Goal: Task Accomplishment & Management: Use online tool/utility

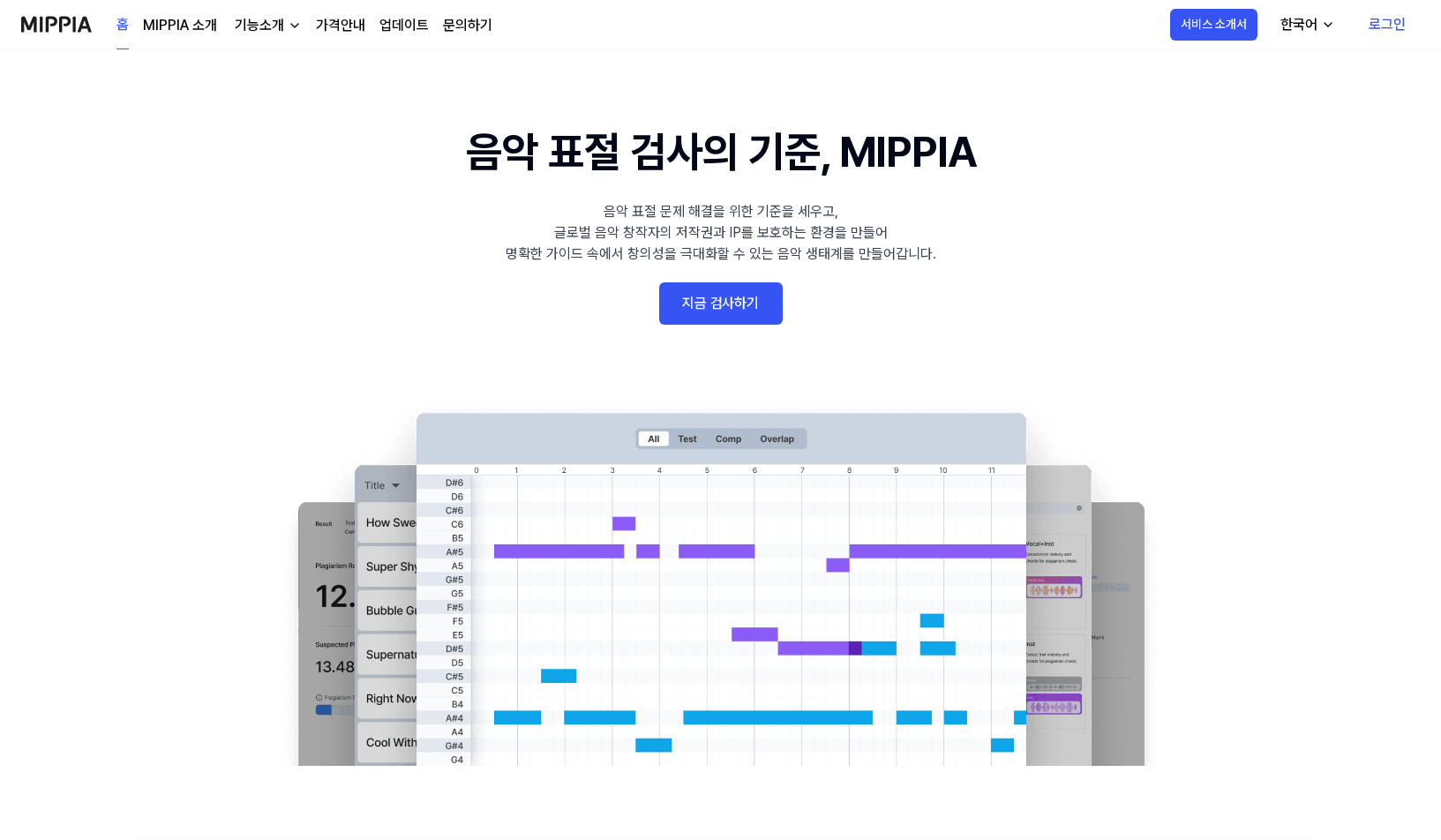
click at [727, 318] on link "지금 검사하기" at bounding box center [720, 304] width 123 height 43
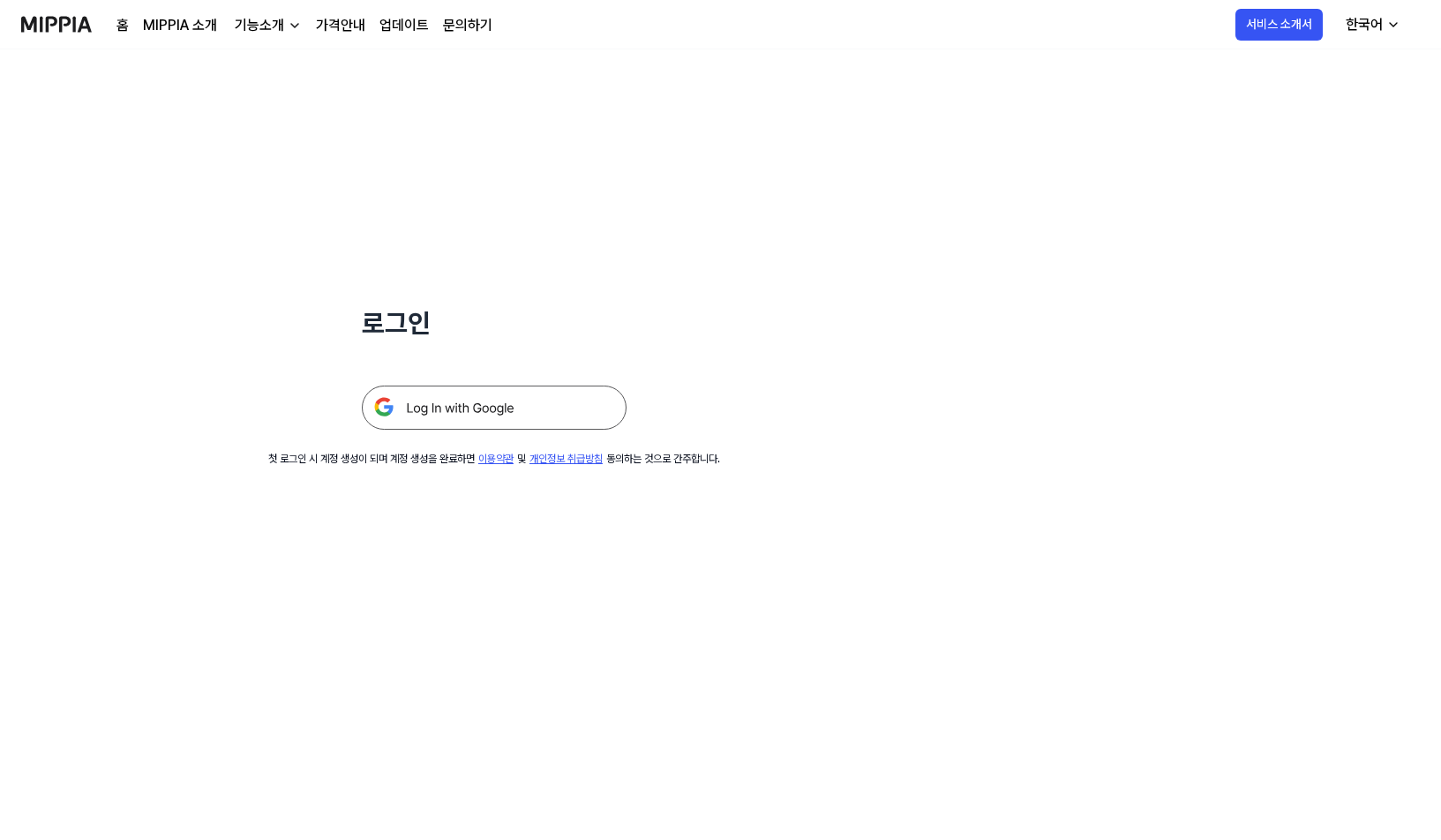
click at [516, 406] on img at bounding box center [494, 408] width 265 height 44
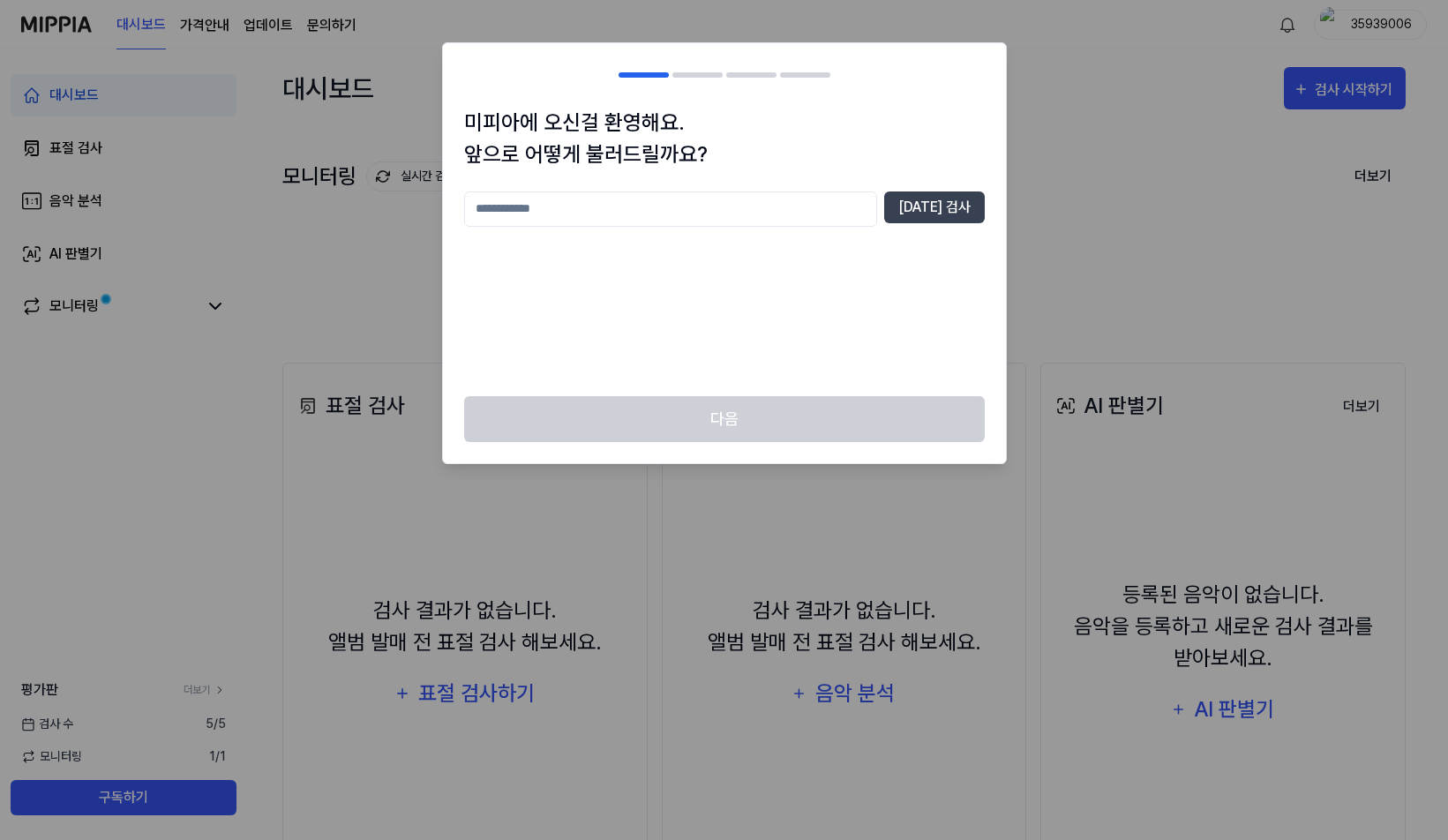
click at [610, 220] on input "text" at bounding box center [671, 209] width 413 height 35
type input "**"
click at [938, 208] on button "[DATE] 검사" at bounding box center [935, 207] width 101 height 32
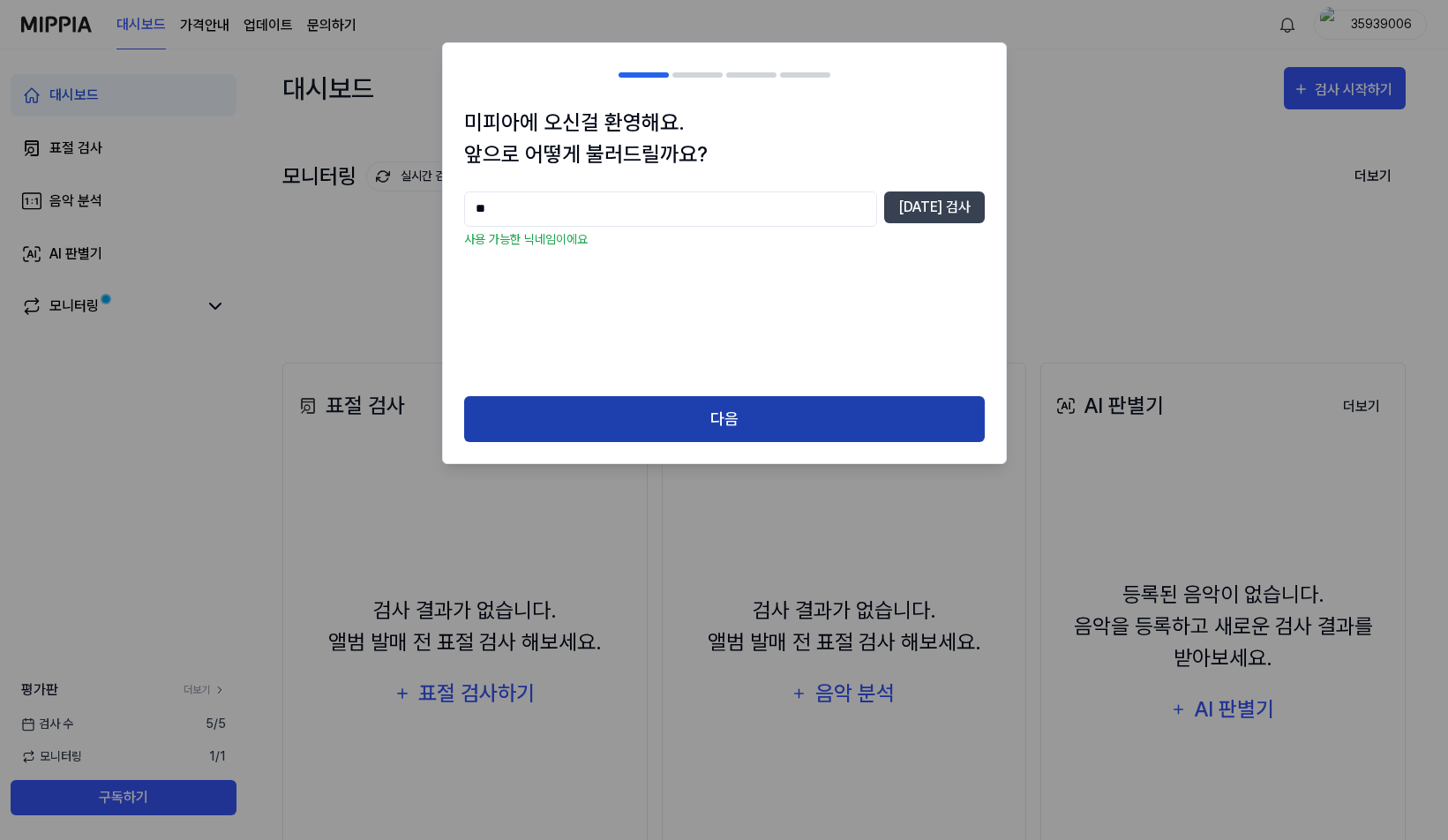
click at [822, 408] on button "다음" at bounding box center [725, 419] width 521 height 47
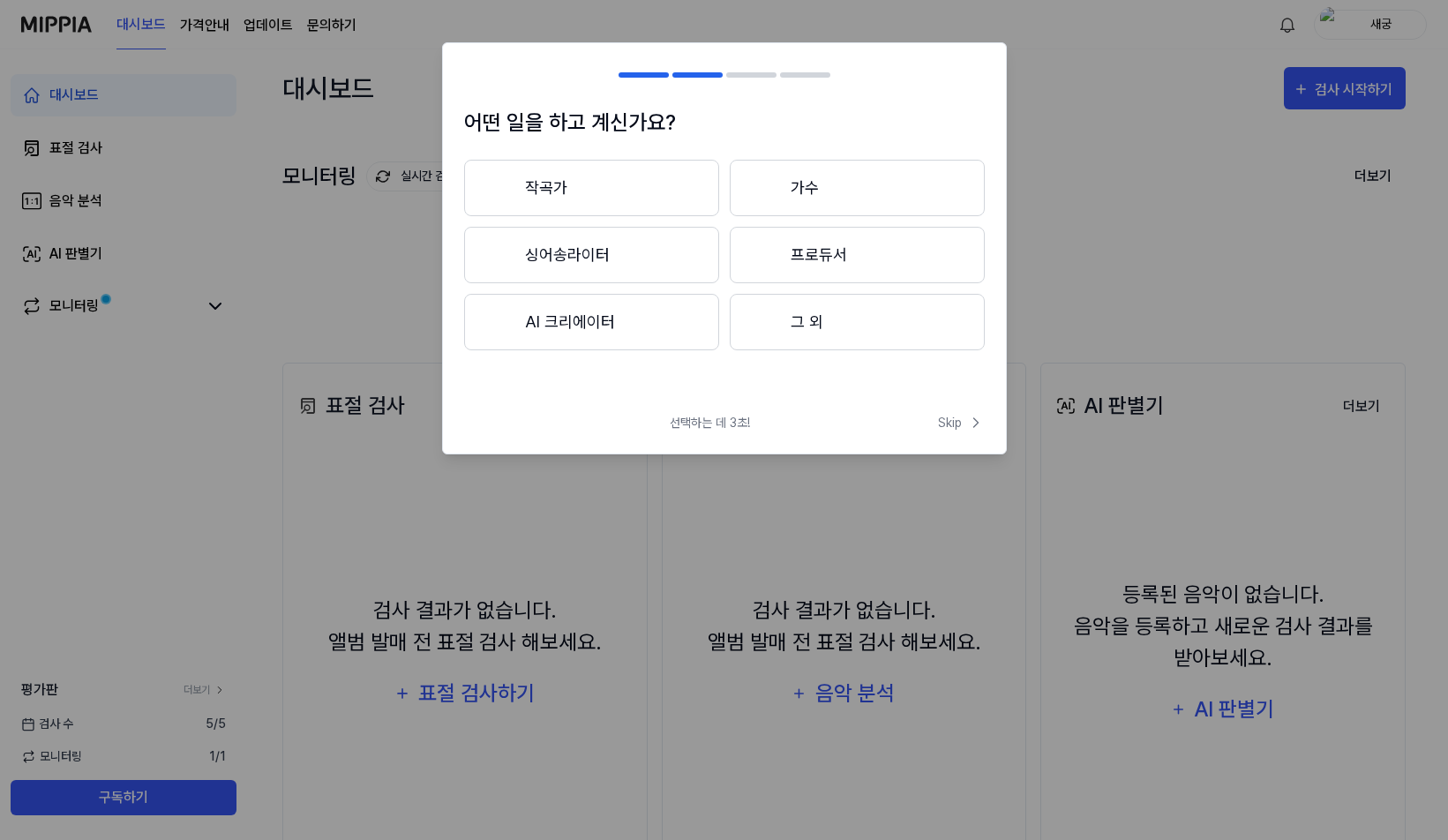
click at [893, 339] on button "그 외" at bounding box center [858, 323] width 255 height 57
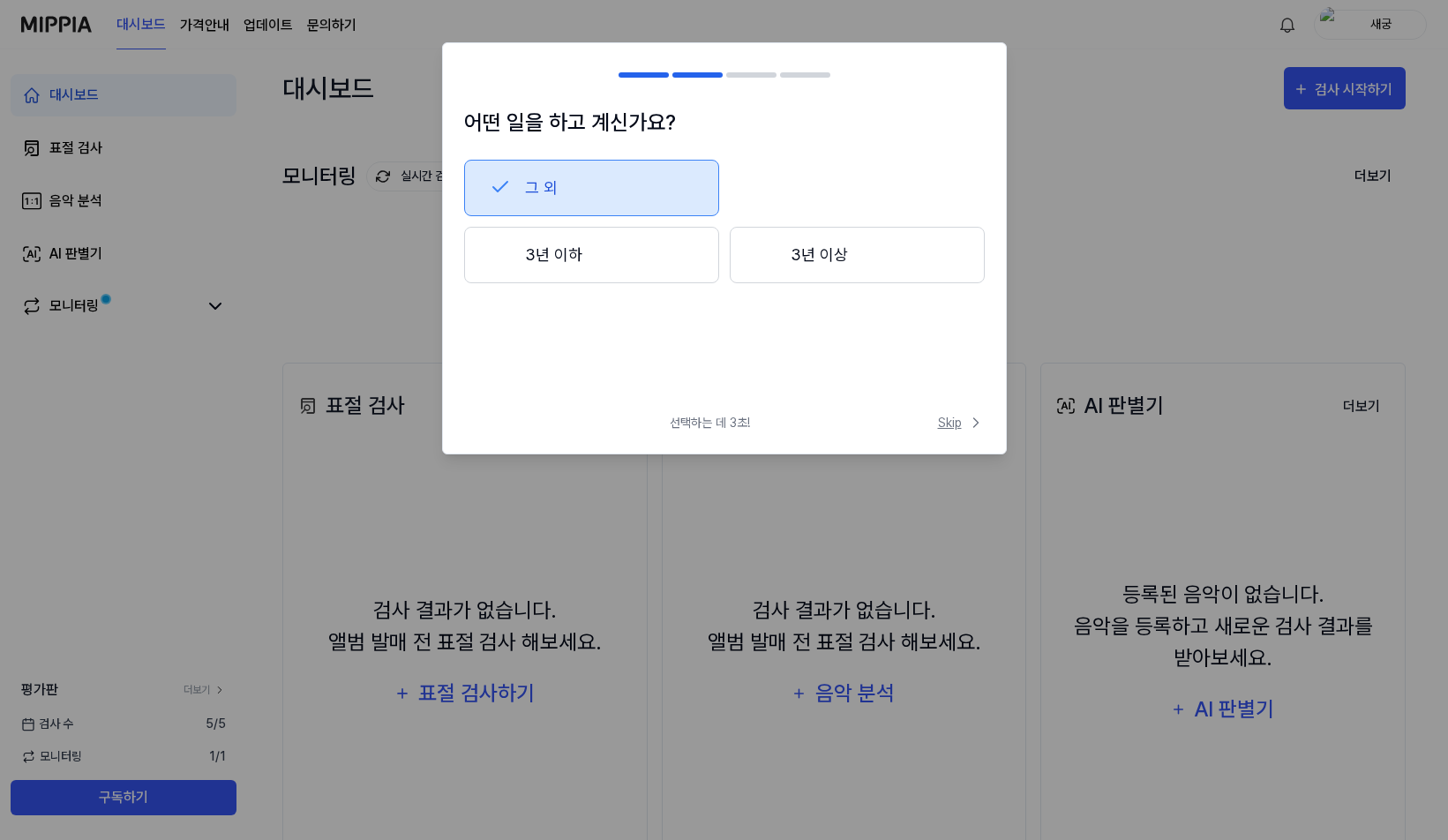
click at [962, 422] on span "Skip" at bounding box center [961, 423] width 47 height 19
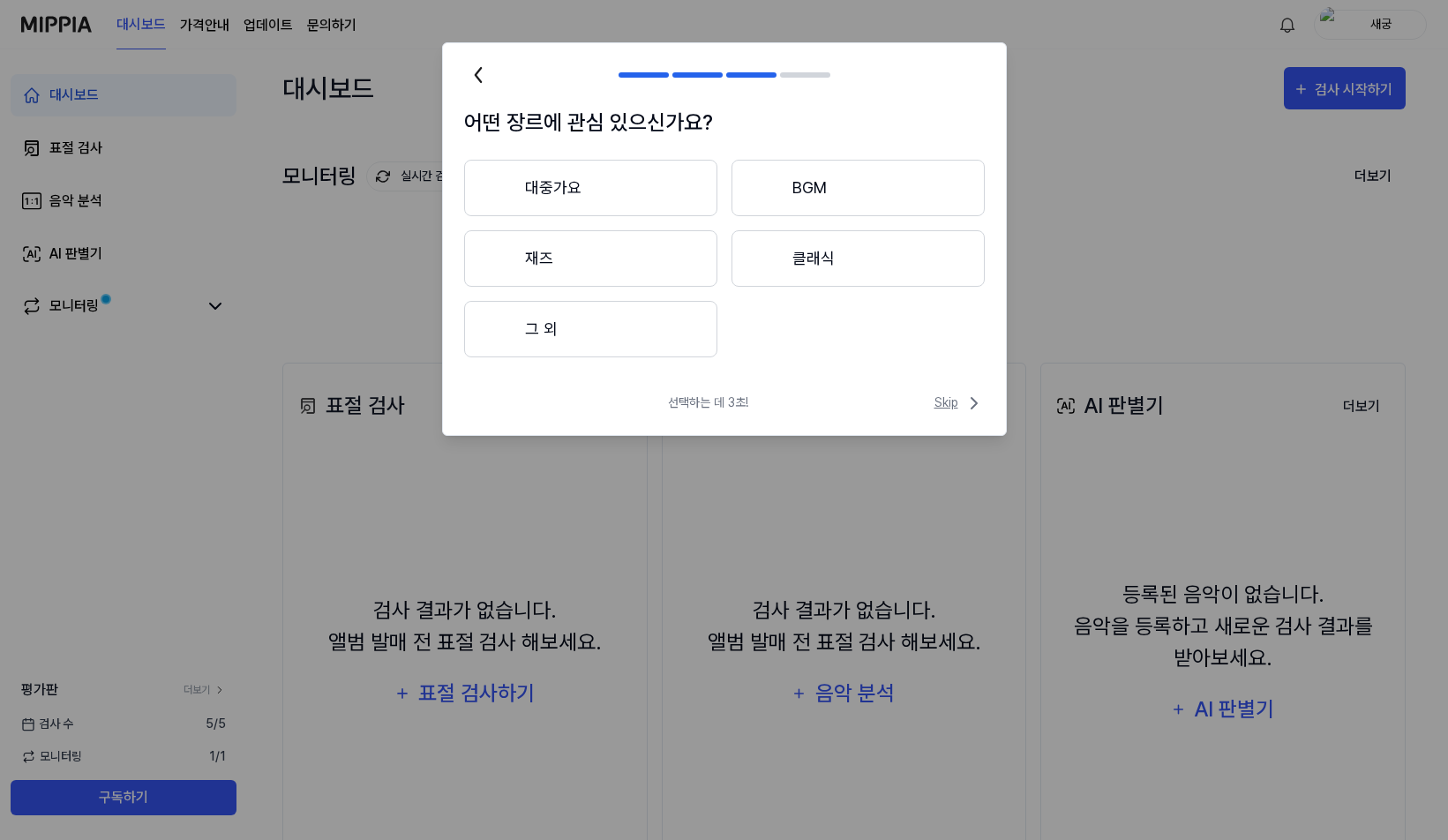
click at [953, 405] on span "Skip" at bounding box center [960, 403] width 51 height 21
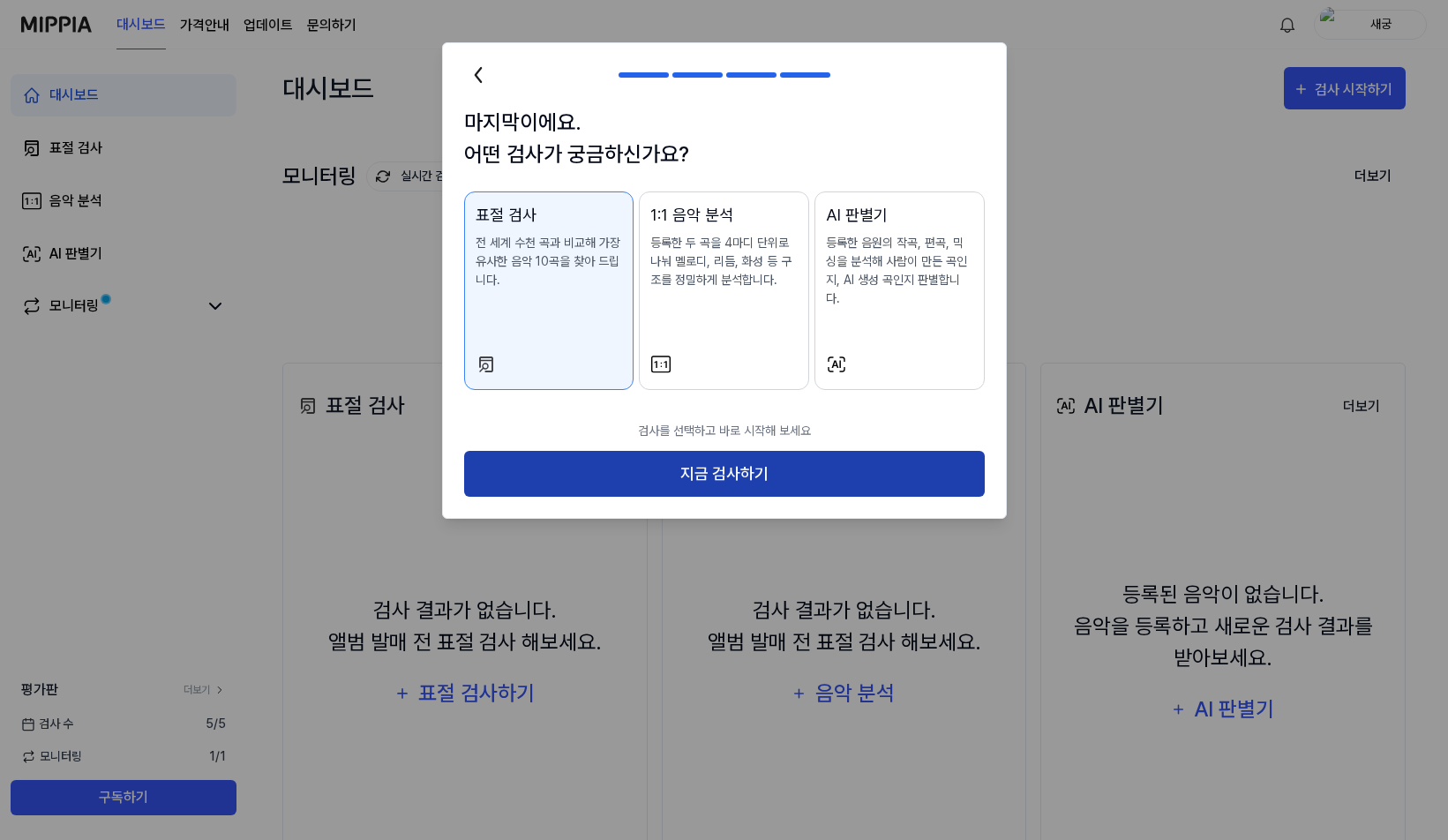
click at [799, 451] on button "지금 검사하기" at bounding box center [725, 474] width 521 height 47
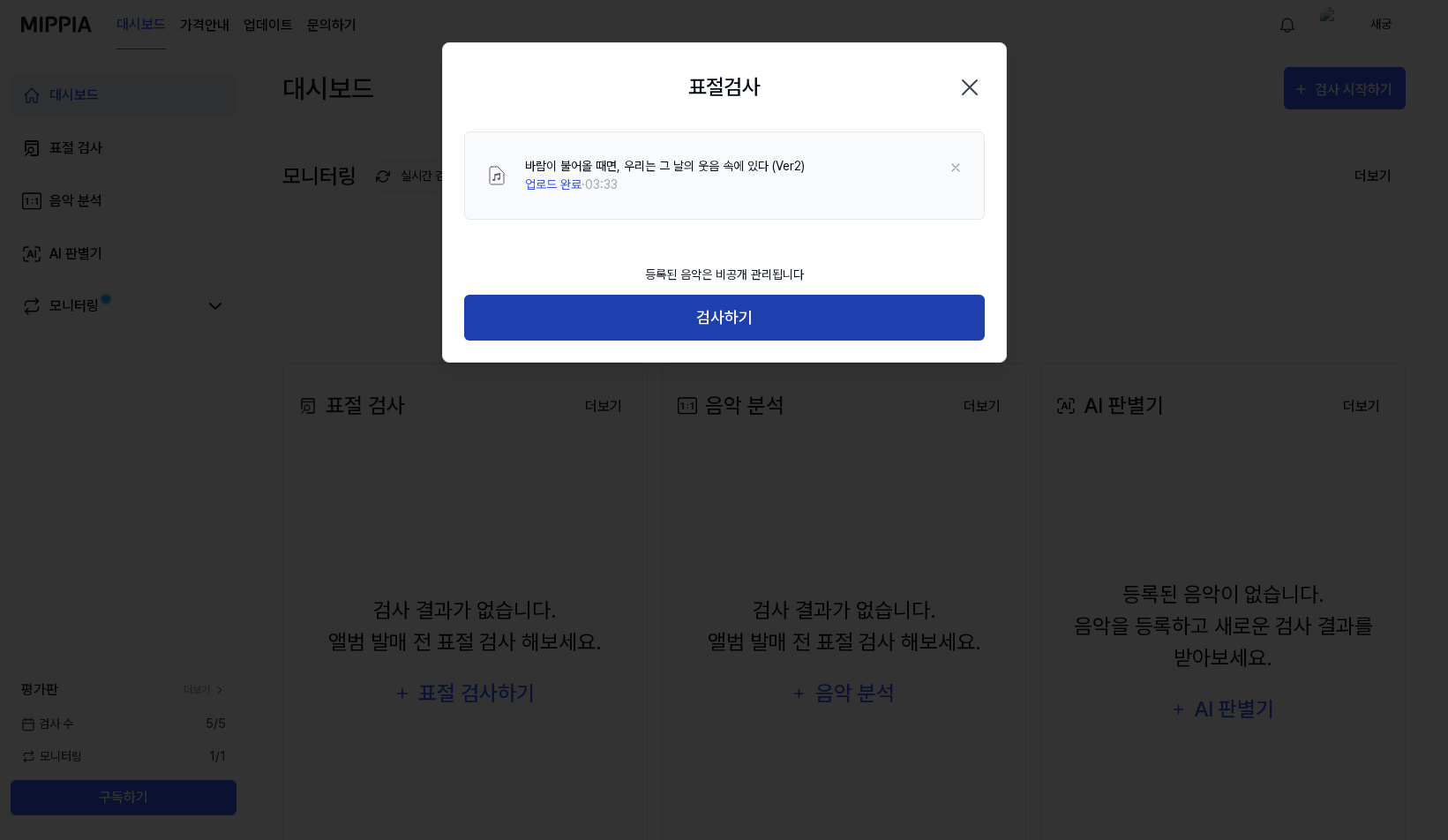
click at [766, 331] on button "검사하기" at bounding box center [725, 318] width 521 height 47
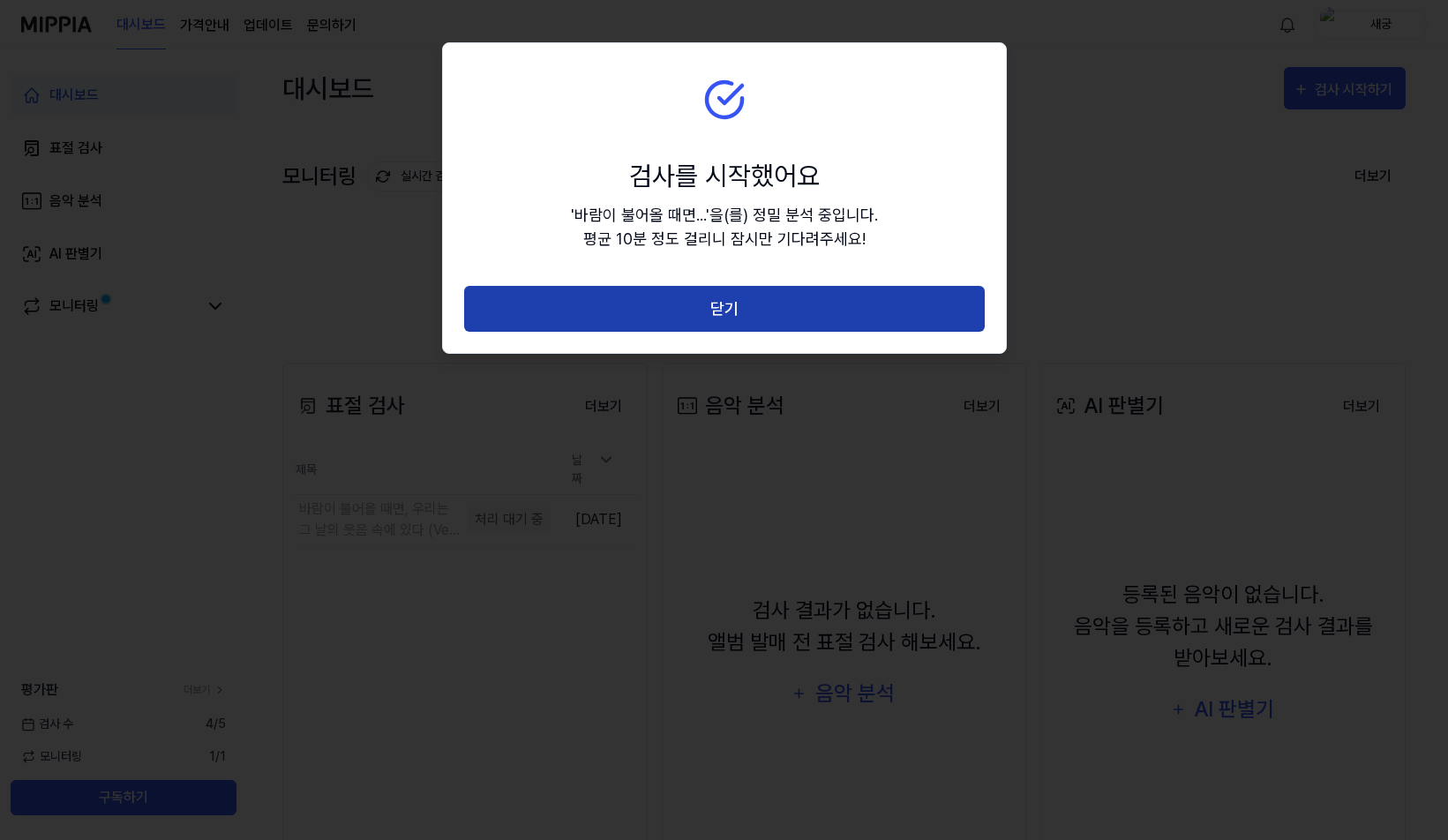
click at [756, 319] on button "닫기" at bounding box center [725, 309] width 521 height 47
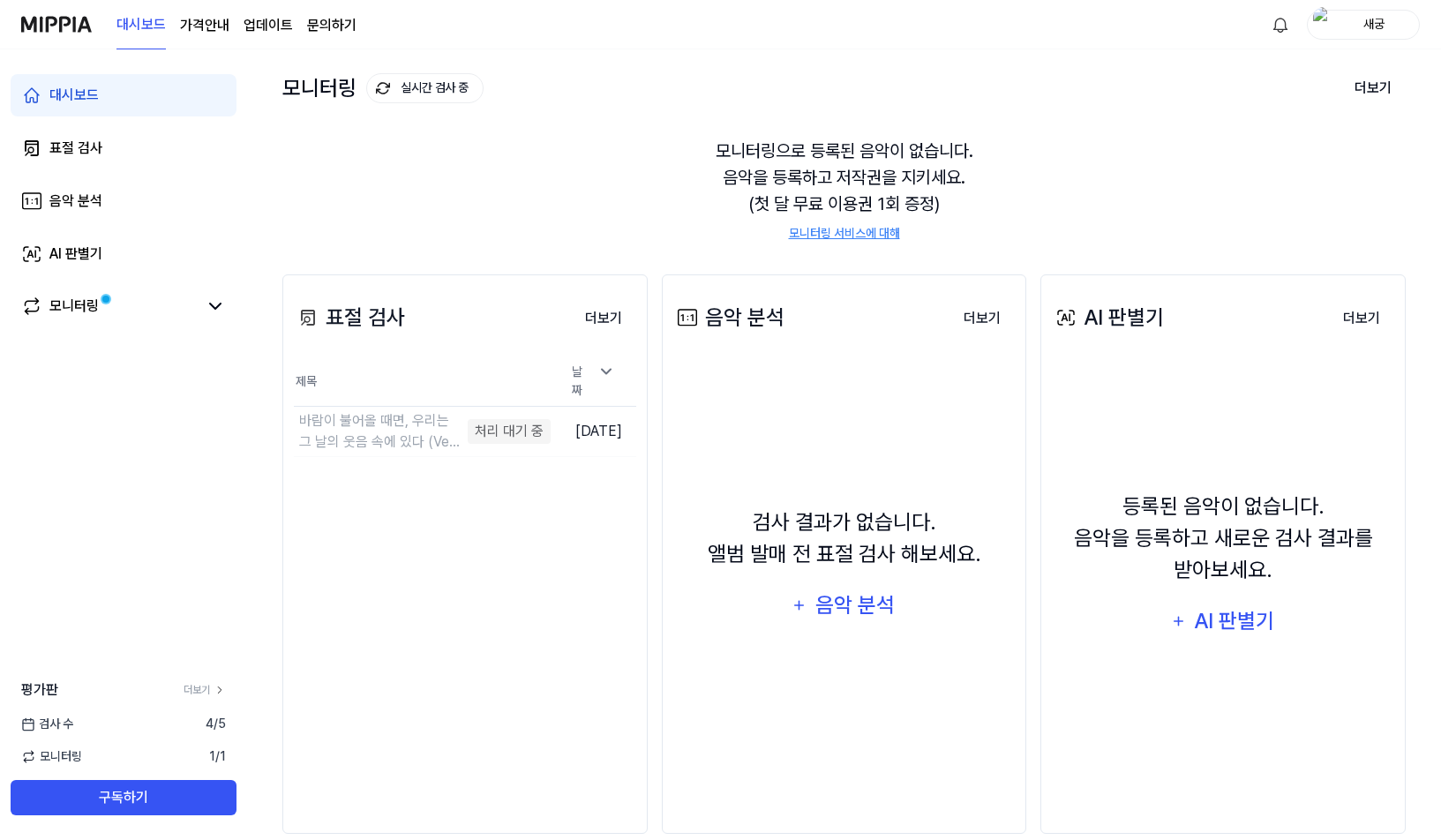
scroll to position [117, 0]
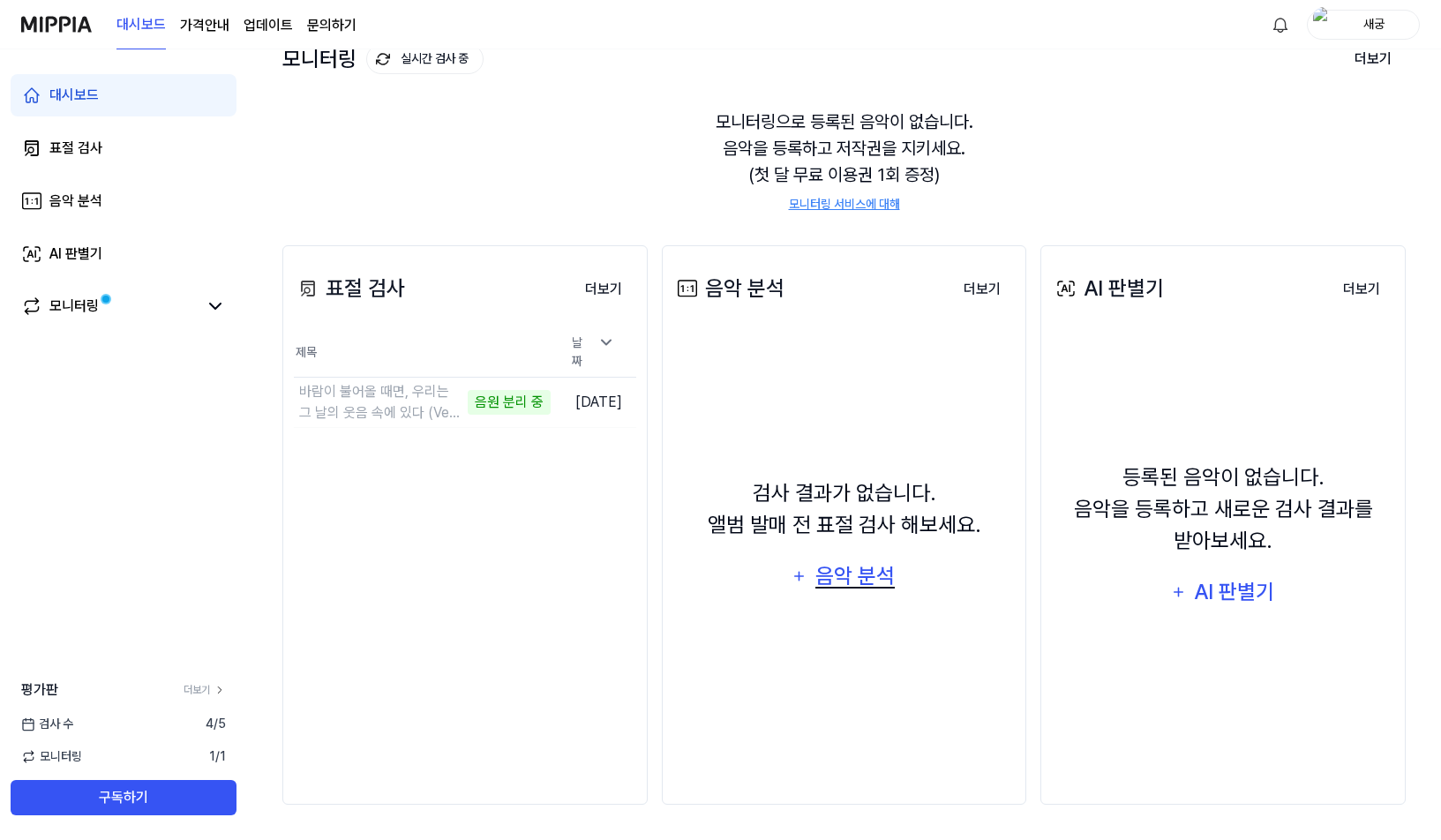
click at [883, 582] on div "음악 분석" at bounding box center [855, 576] width 84 height 34
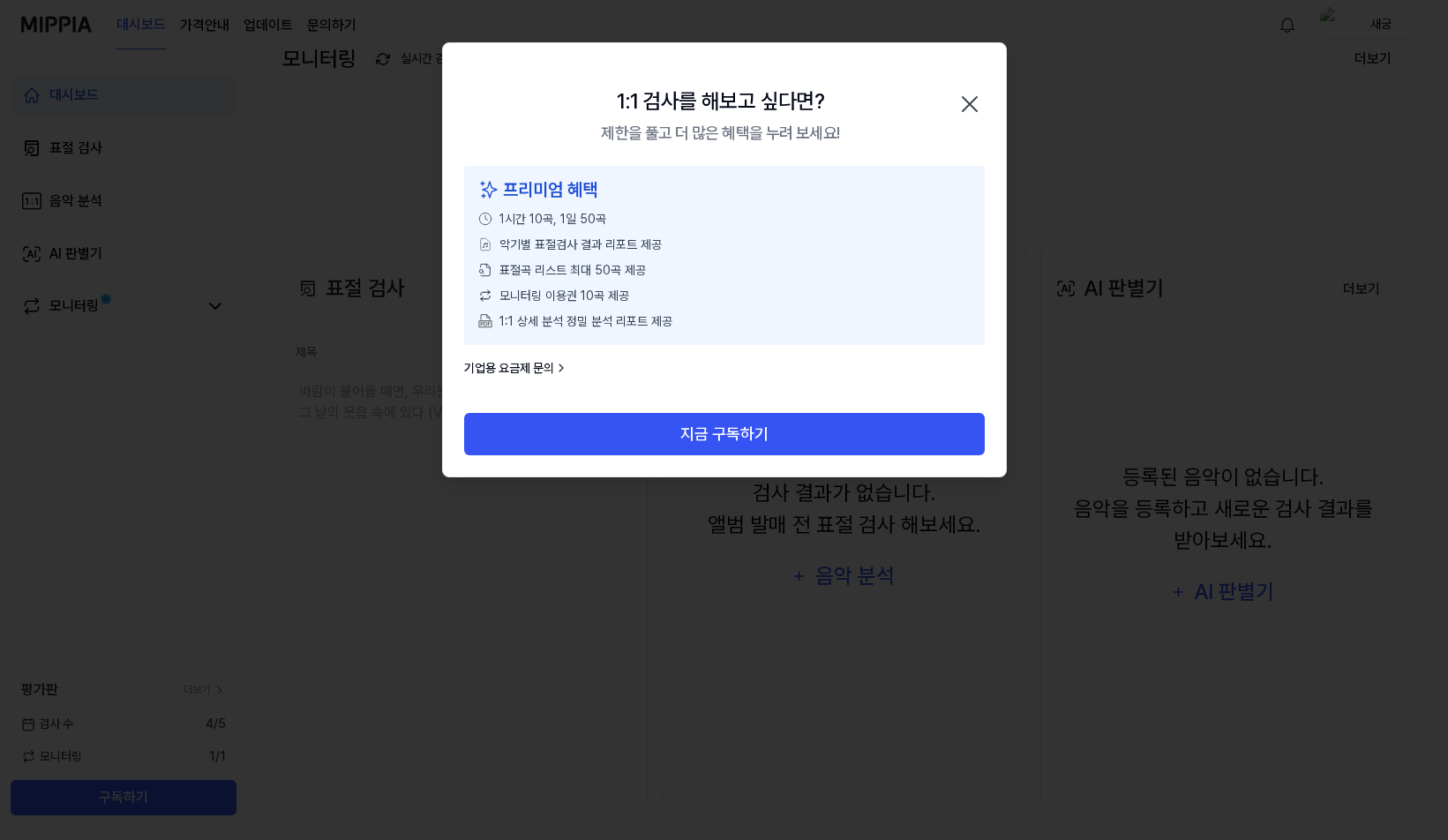
click at [970, 98] on icon "button" at bounding box center [970, 105] width 28 height 28
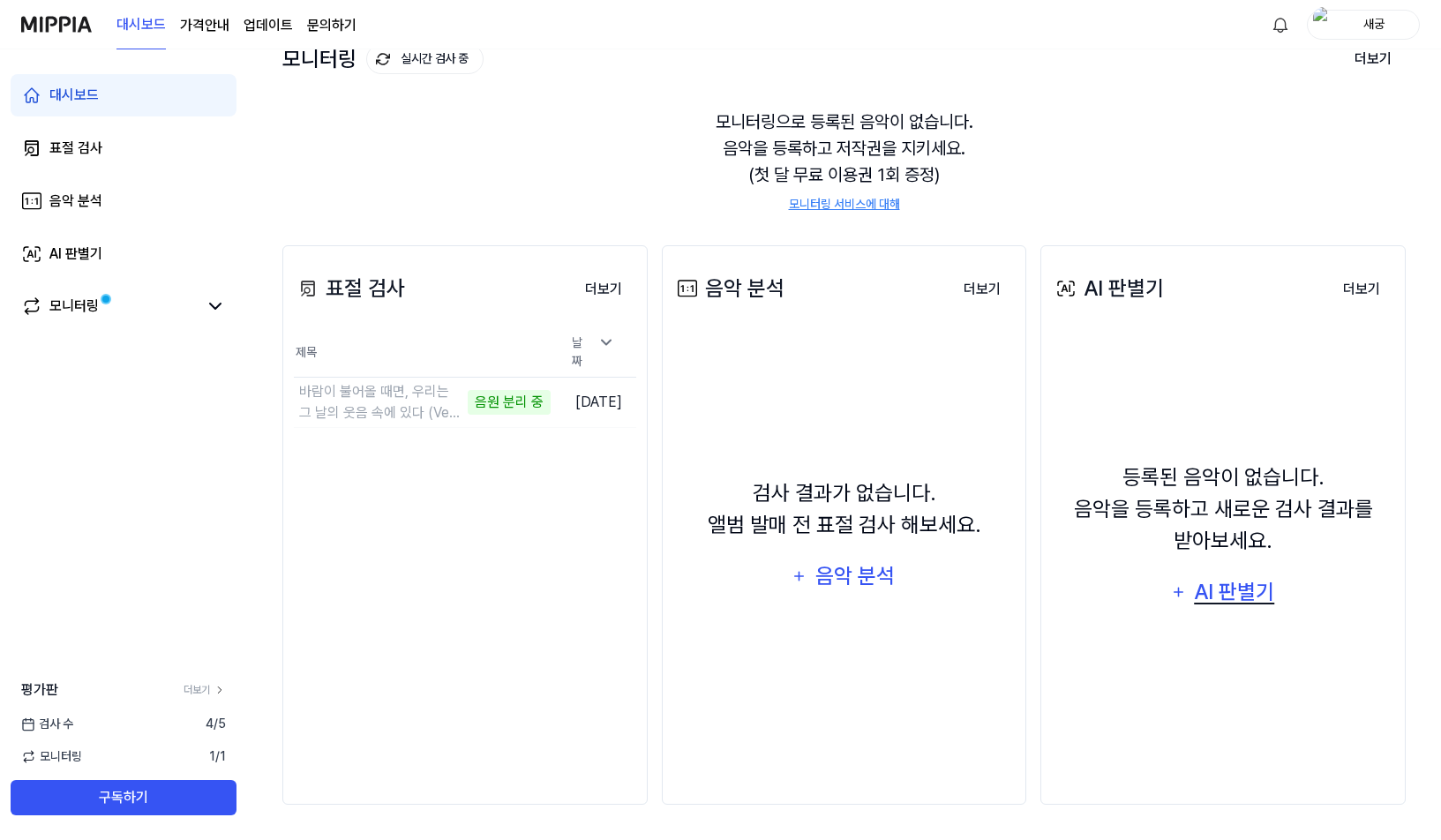
click at [1242, 606] on div "AI 판별기" at bounding box center [1235, 592] width 85 height 34
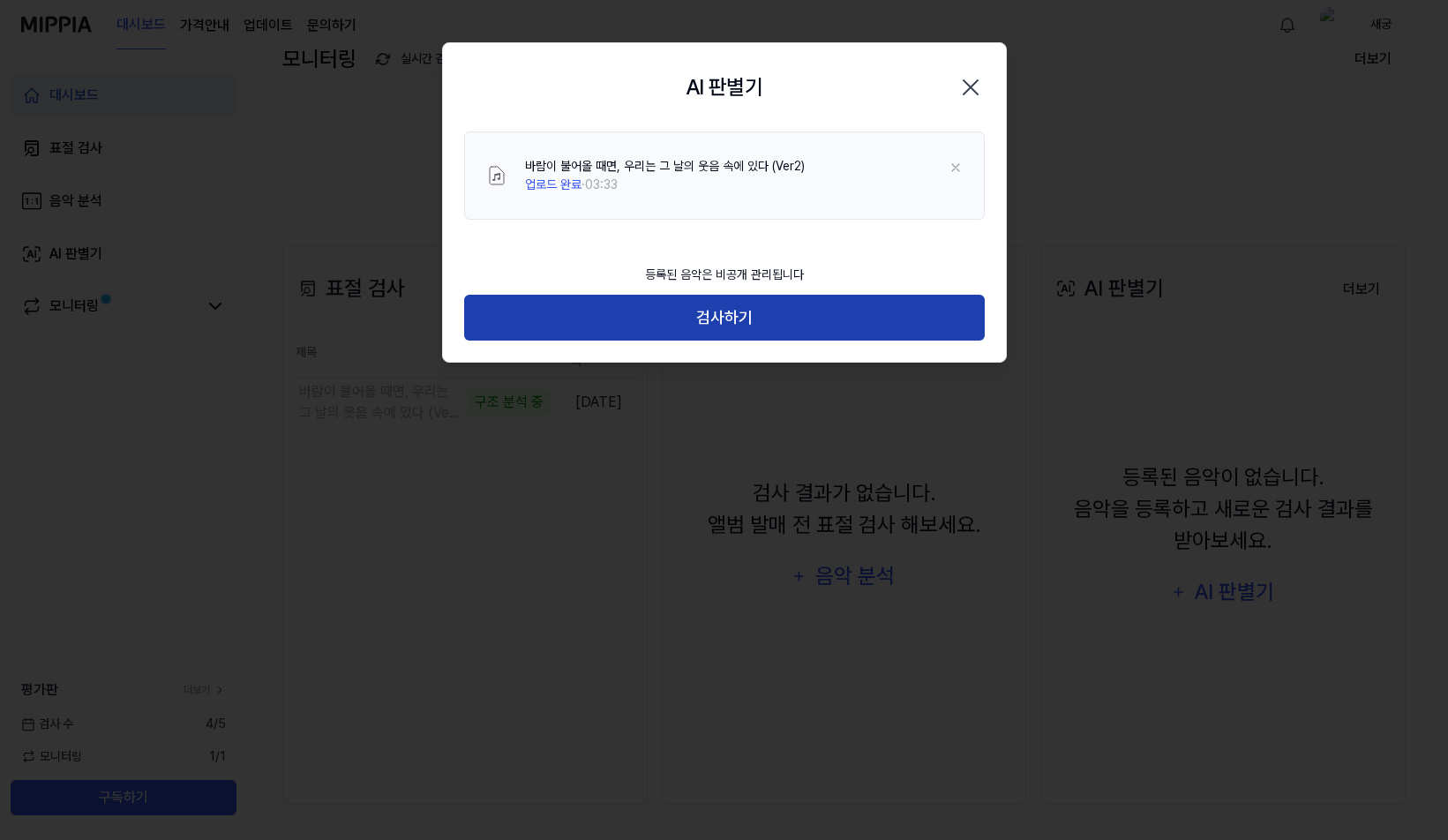
click at [816, 331] on button "검사하기" at bounding box center [725, 318] width 521 height 47
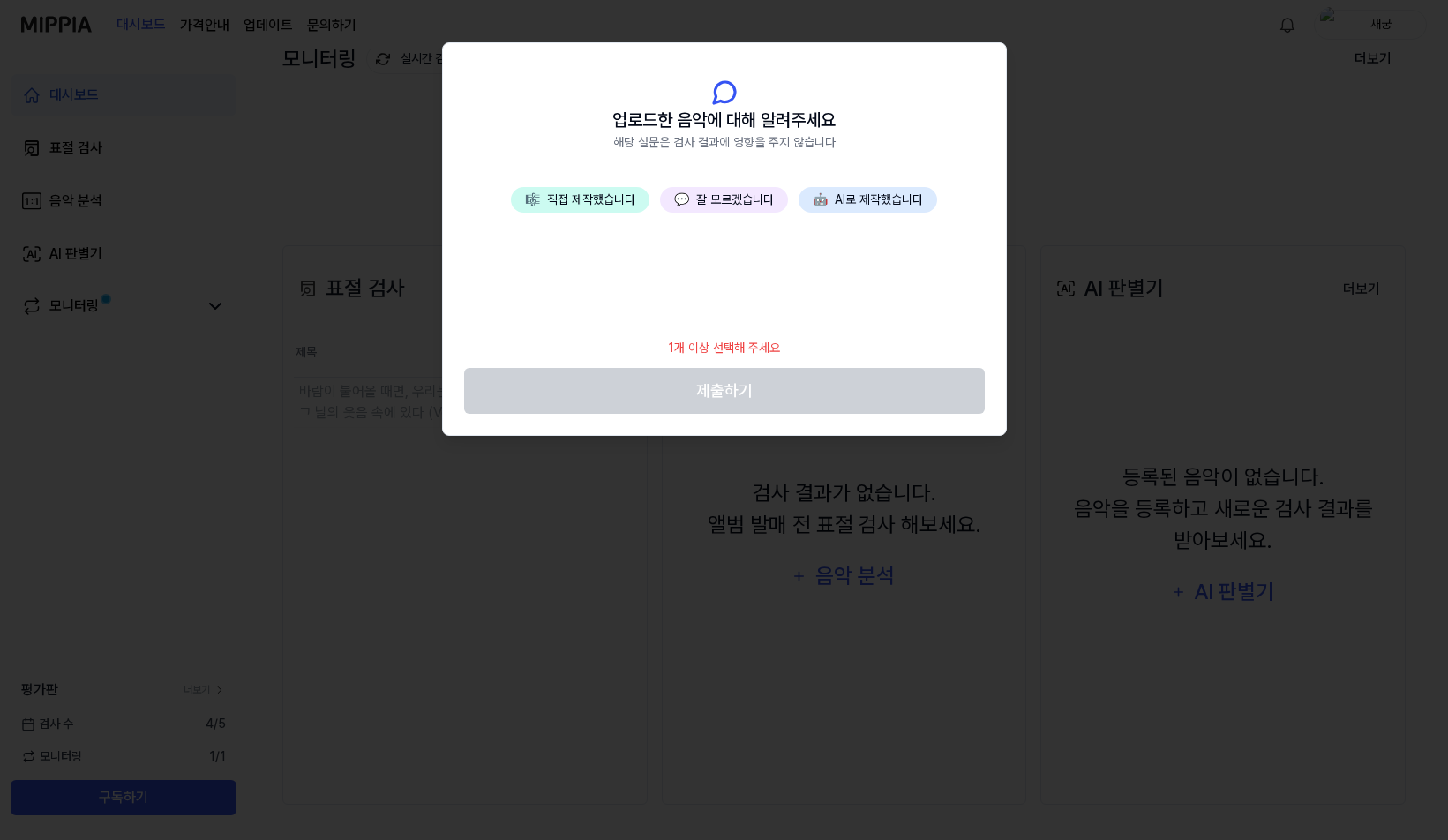
click at [732, 215] on div "🎼 직접 제작했습니다 💬 잘 모르겠습니다 🤖 AI로 제작했습니다" at bounding box center [724, 257] width 563 height 141
click at [732, 198] on button "💬 잘 모르겠습니다" at bounding box center [724, 199] width 128 height 26
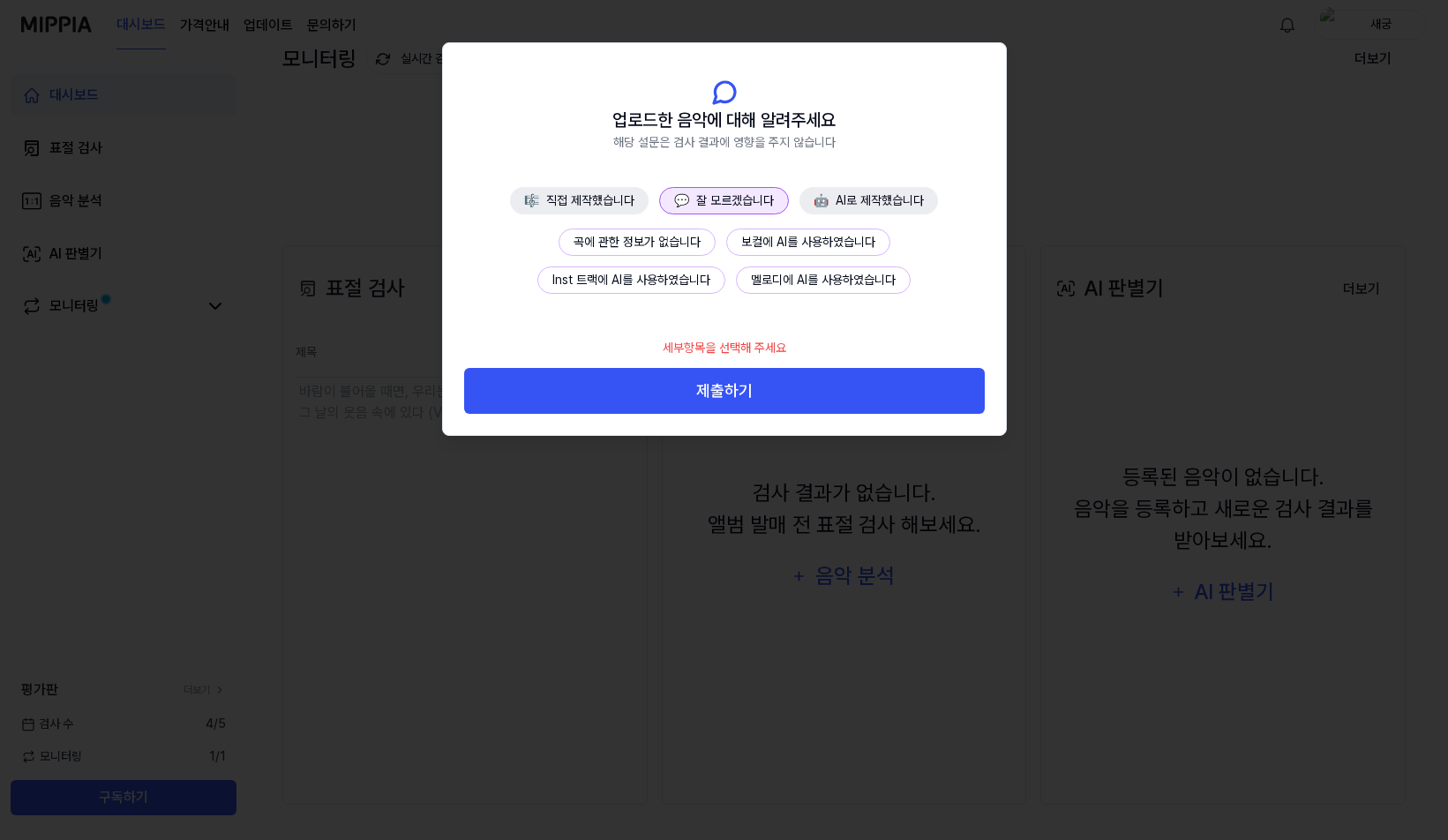
click at [649, 241] on button "곡에 관한 정보가 없습니다" at bounding box center [636, 242] width 157 height 27
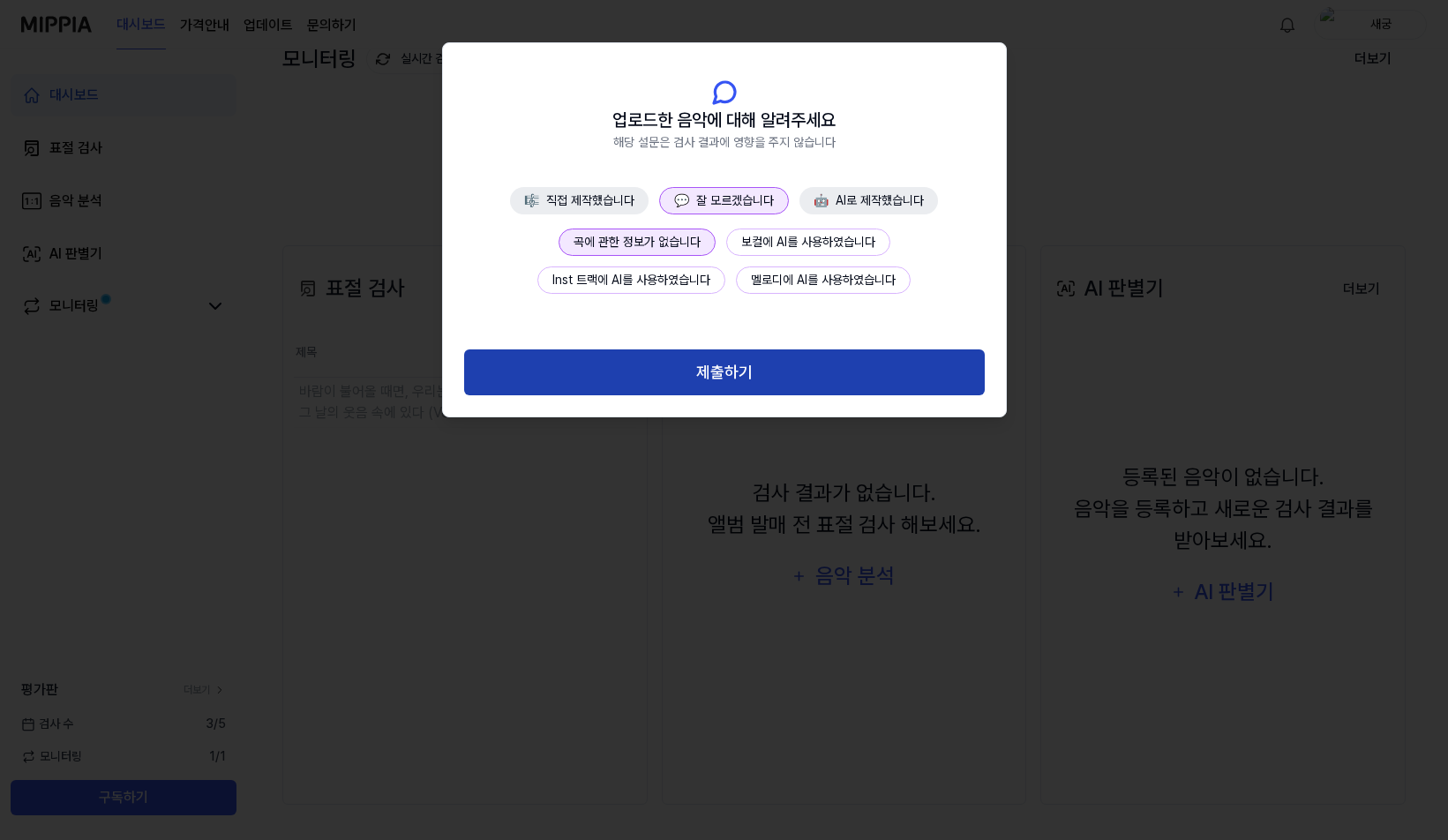
click at [779, 372] on button "제출하기" at bounding box center [725, 372] width 521 height 47
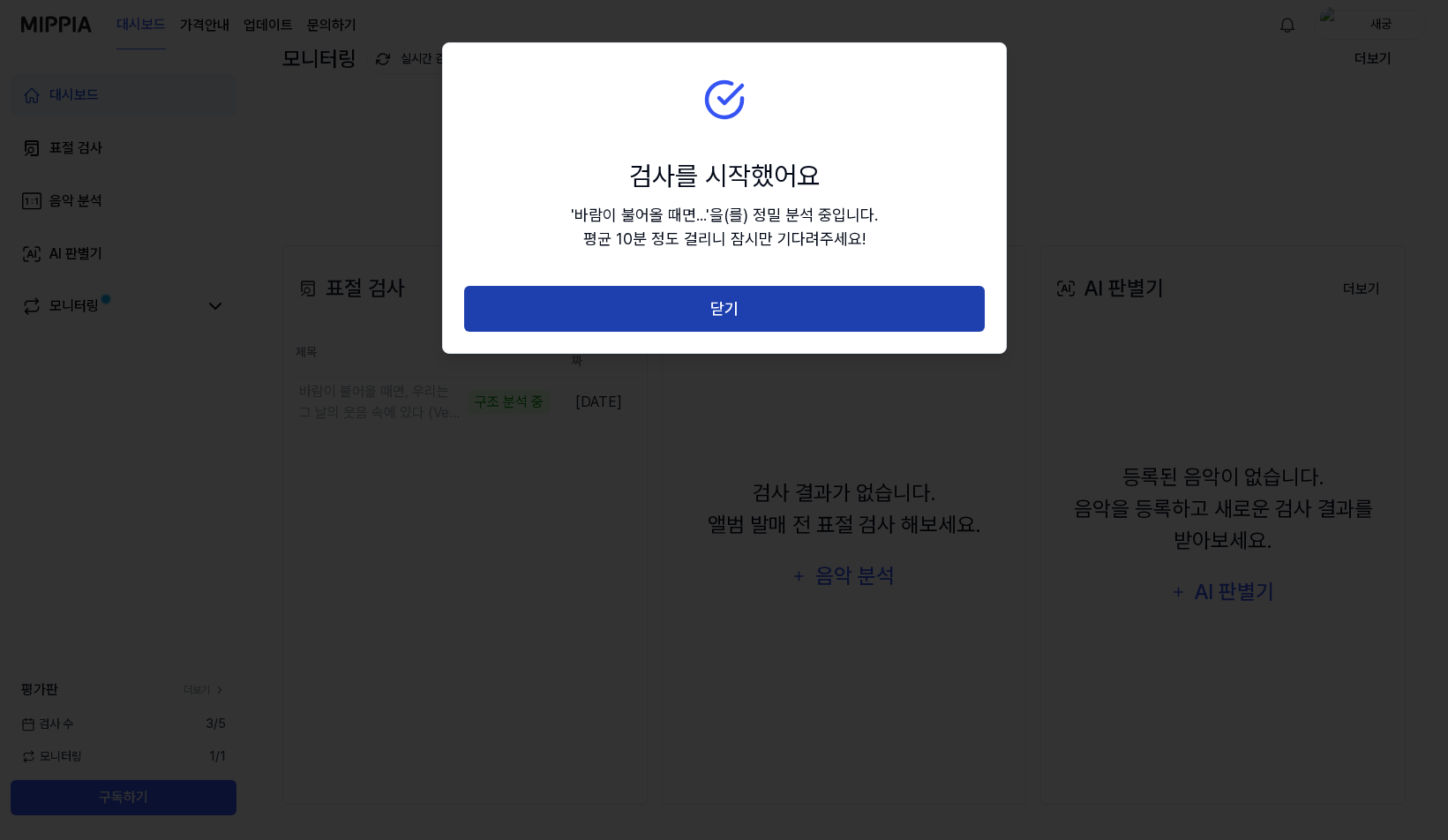
click at [841, 311] on button "닫기" at bounding box center [725, 309] width 521 height 47
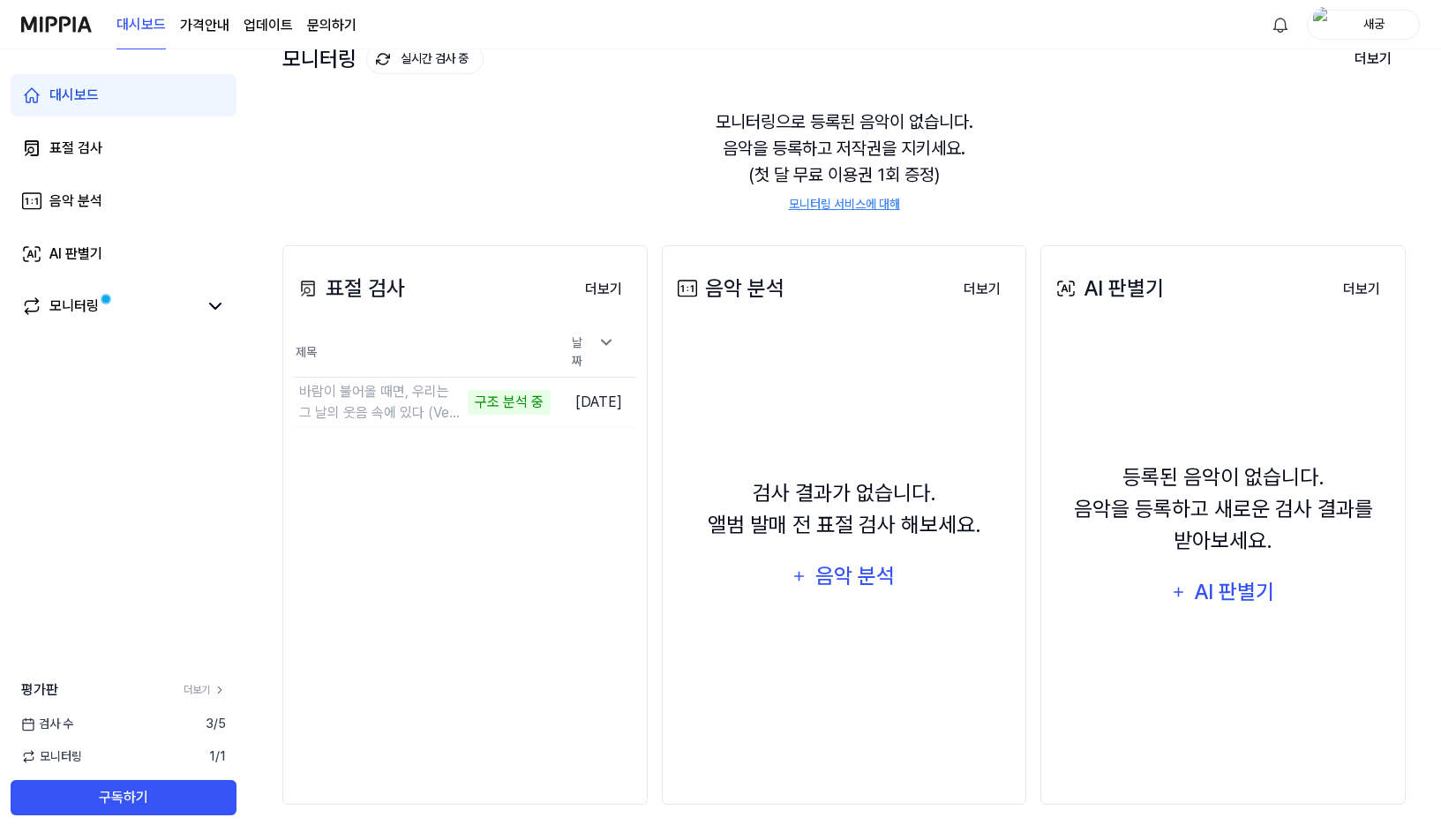
scroll to position [82, 0]
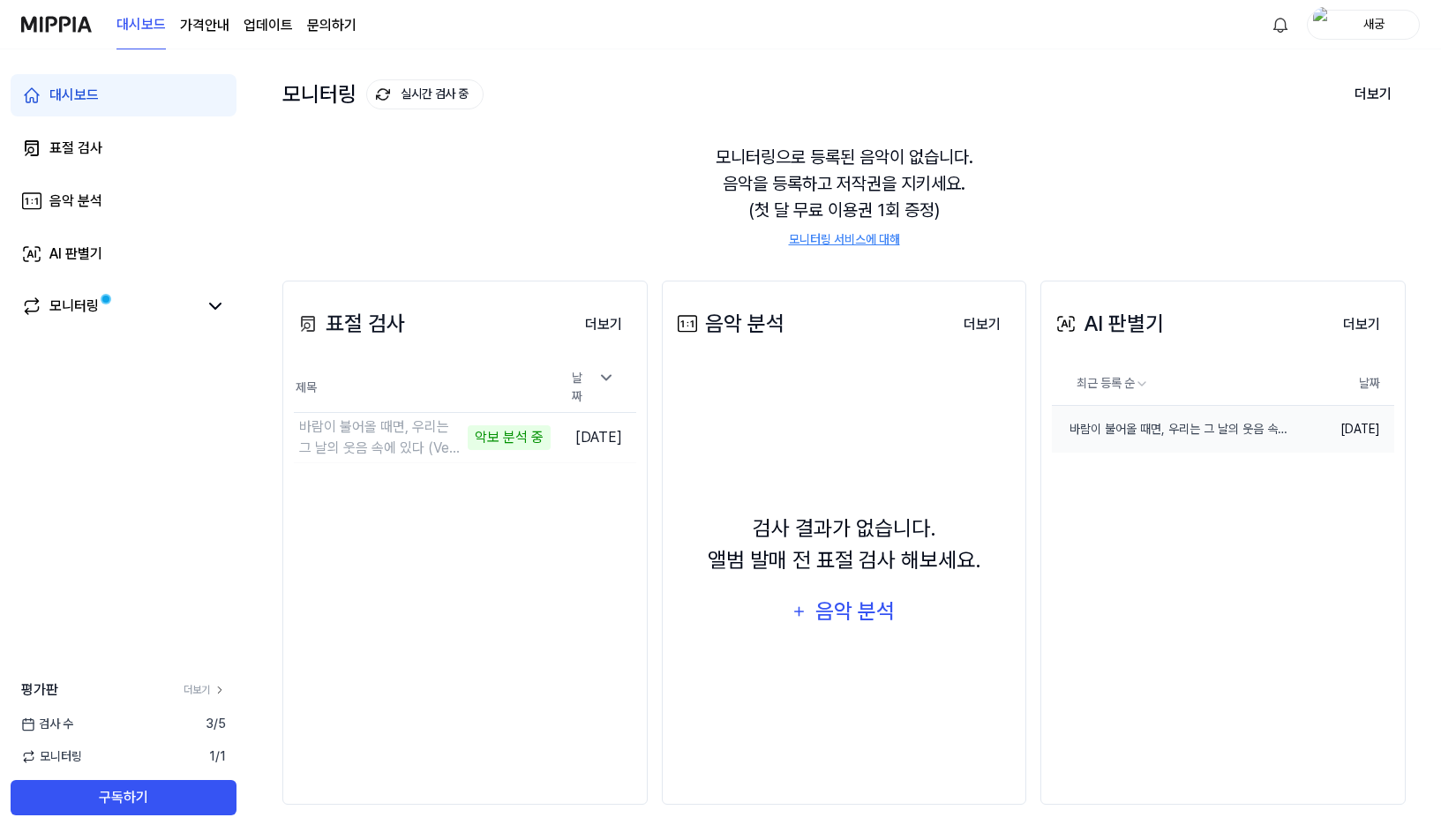
click at [1356, 432] on td "[DATE]" at bounding box center [1344, 429] width 103 height 48
click at [1113, 421] on div "바람이 불어올 때면, 우리는 그 날의 웃음 속에 있다 (Ver2)" at bounding box center [1141, 429] width 177 height 19
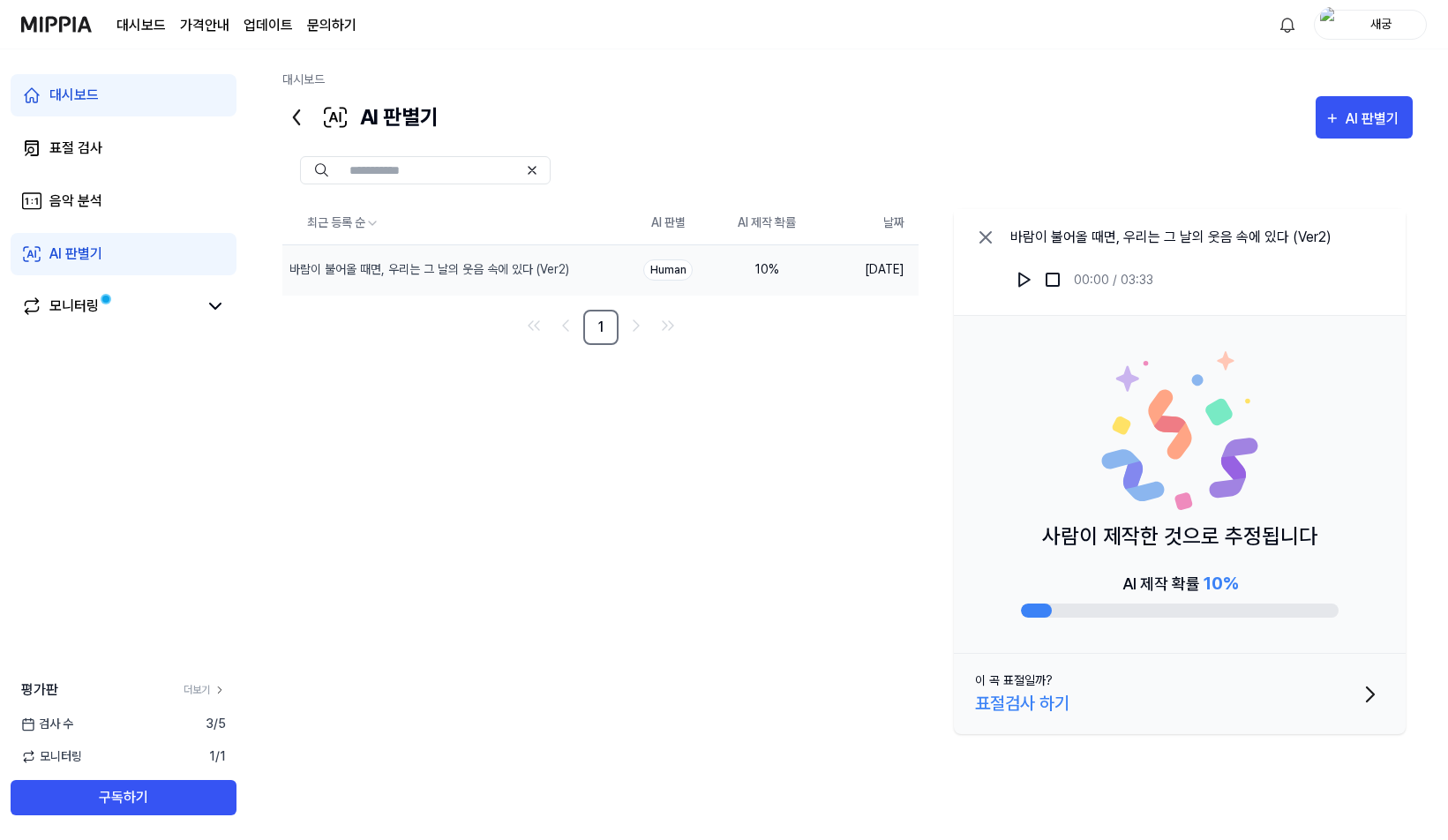
click at [988, 242] on icon at bounding box center [985, 237] width 21 height 21
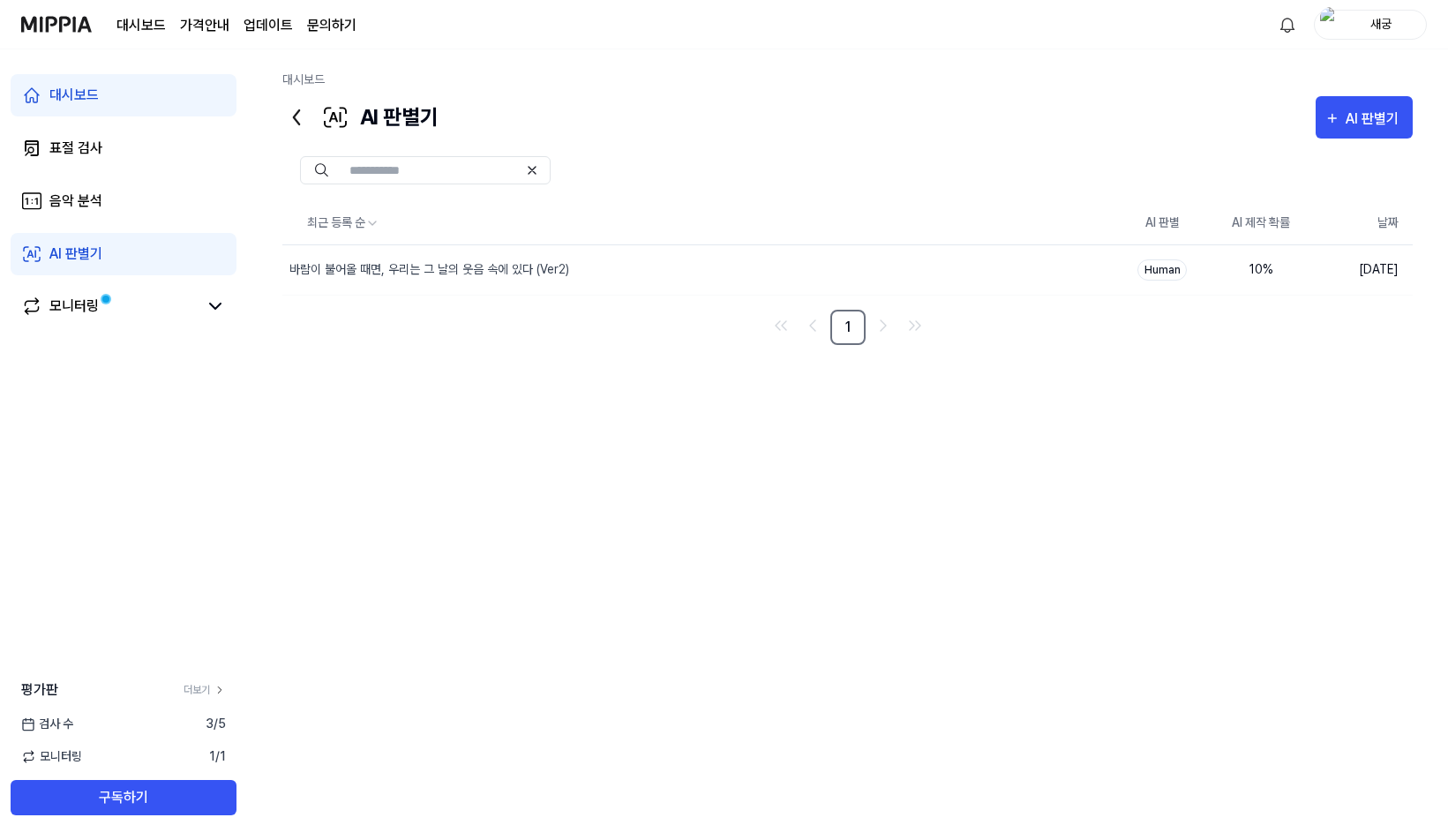
click at [91, 263] on div "AI 판별기" at bounding box center [76, 254] width 53 height 21
click at [1366, 129] on div "AI 판별기" at bounding box center [1375, 119] width 58 height 23
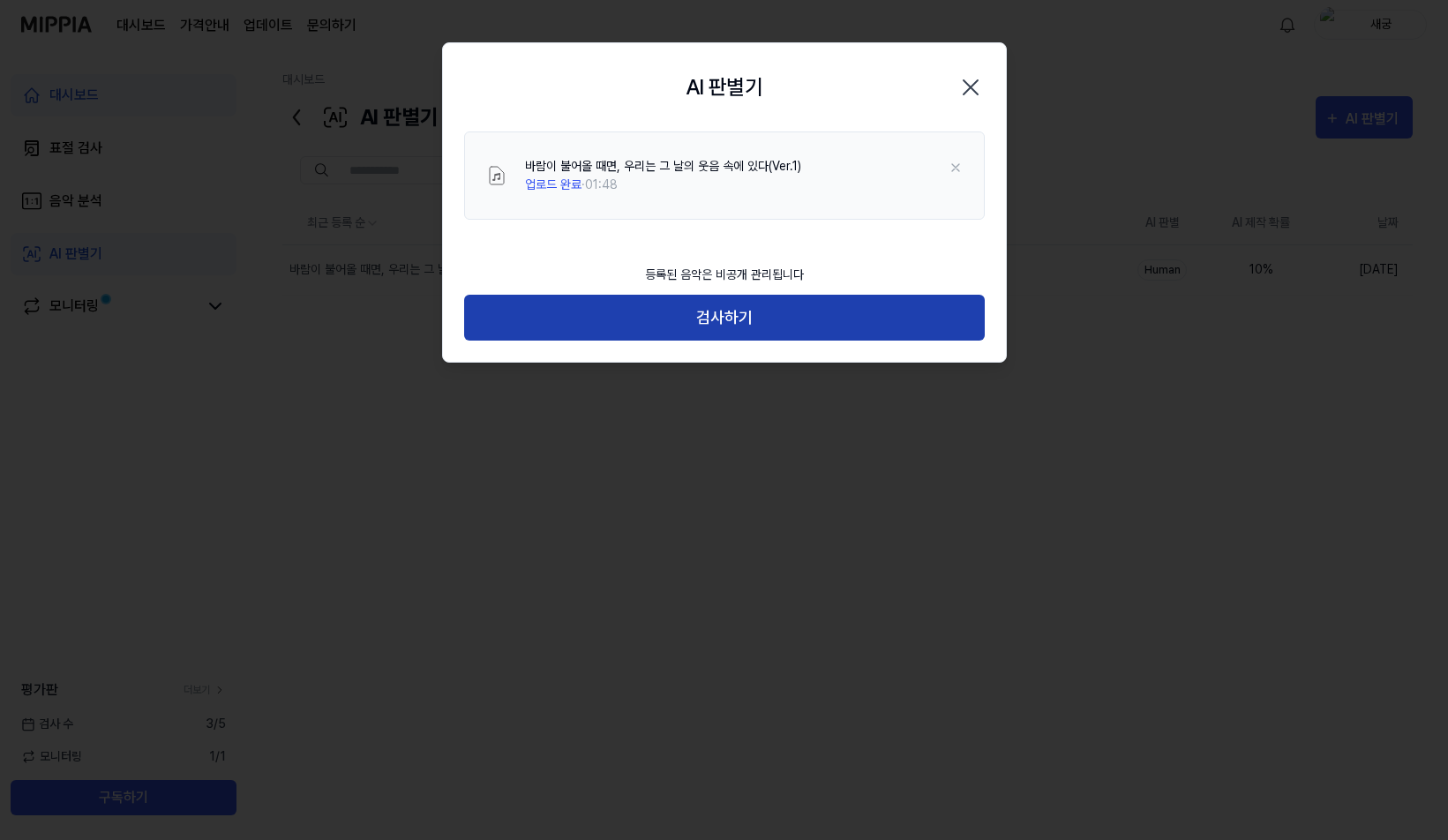
click at [693, 323] on button "검사하기" at bounding box center [725, 318] width 521 height 47
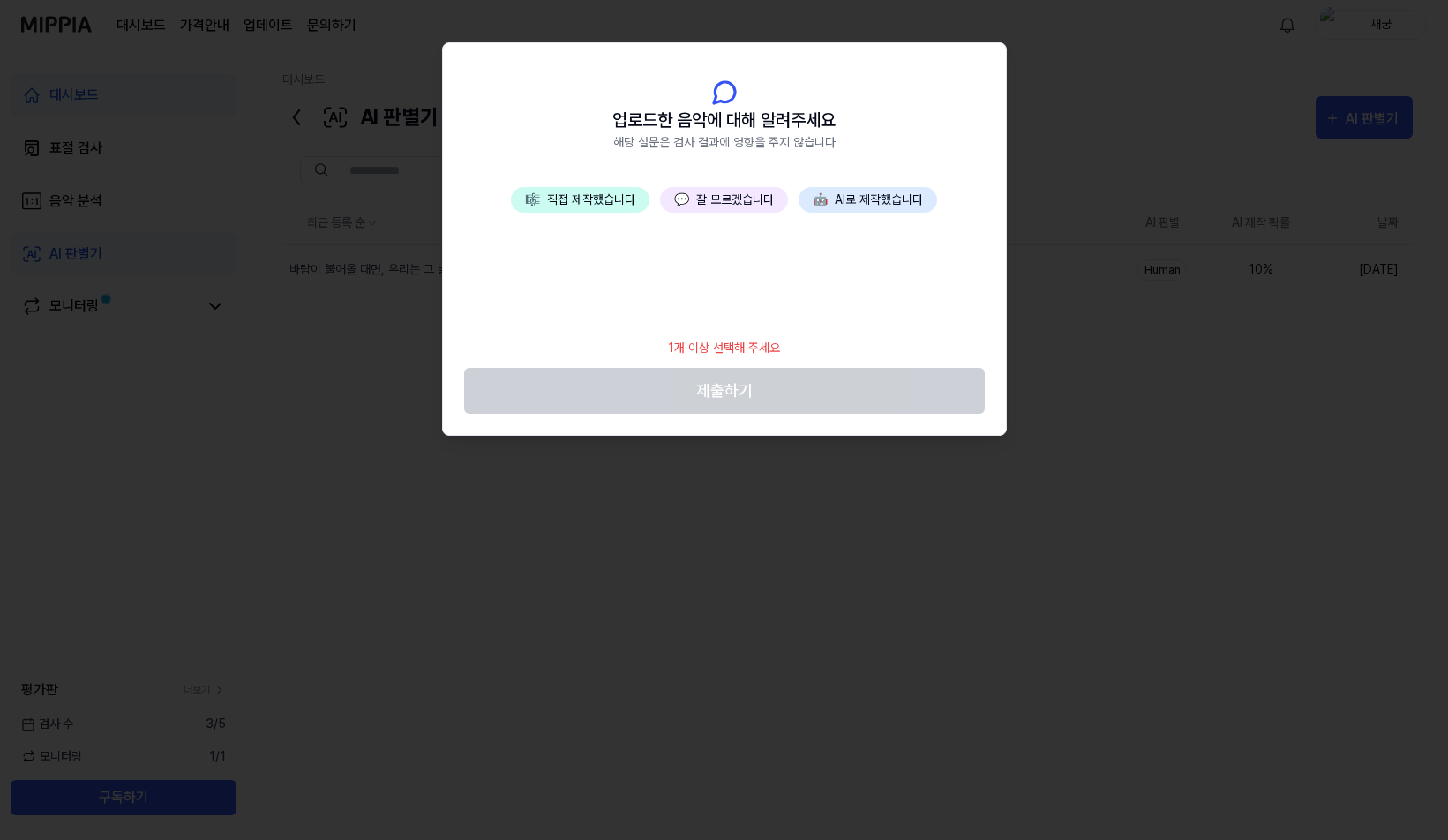
click at [723, 209] on button "💬 잘 모르겠습니다" at bounding box center [724, 199] width 128 height 26
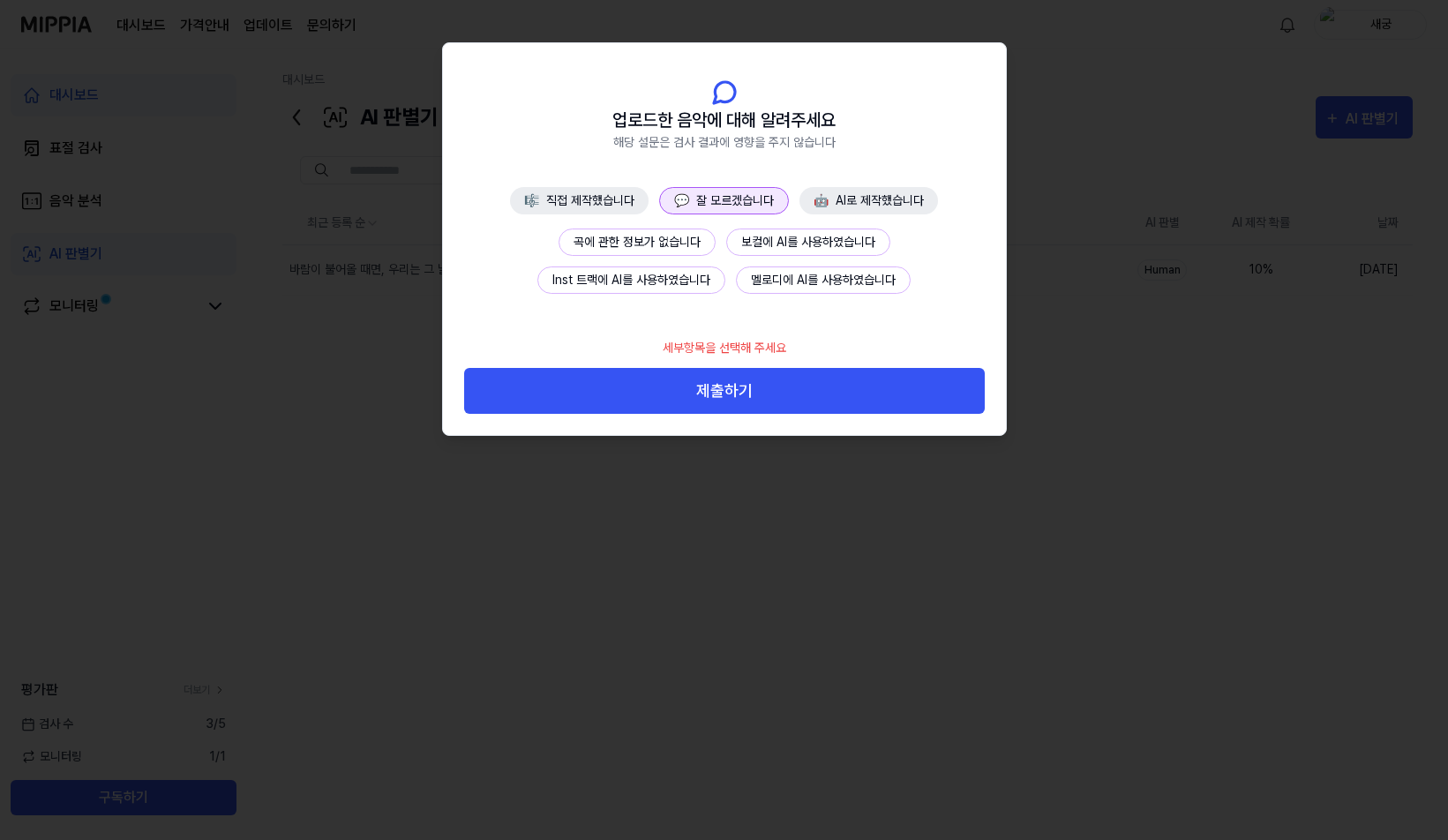
click at [671, 237] on button "곡에 관한 정보가 없습니다" at bounding box center [636, 242] width 157 height 27
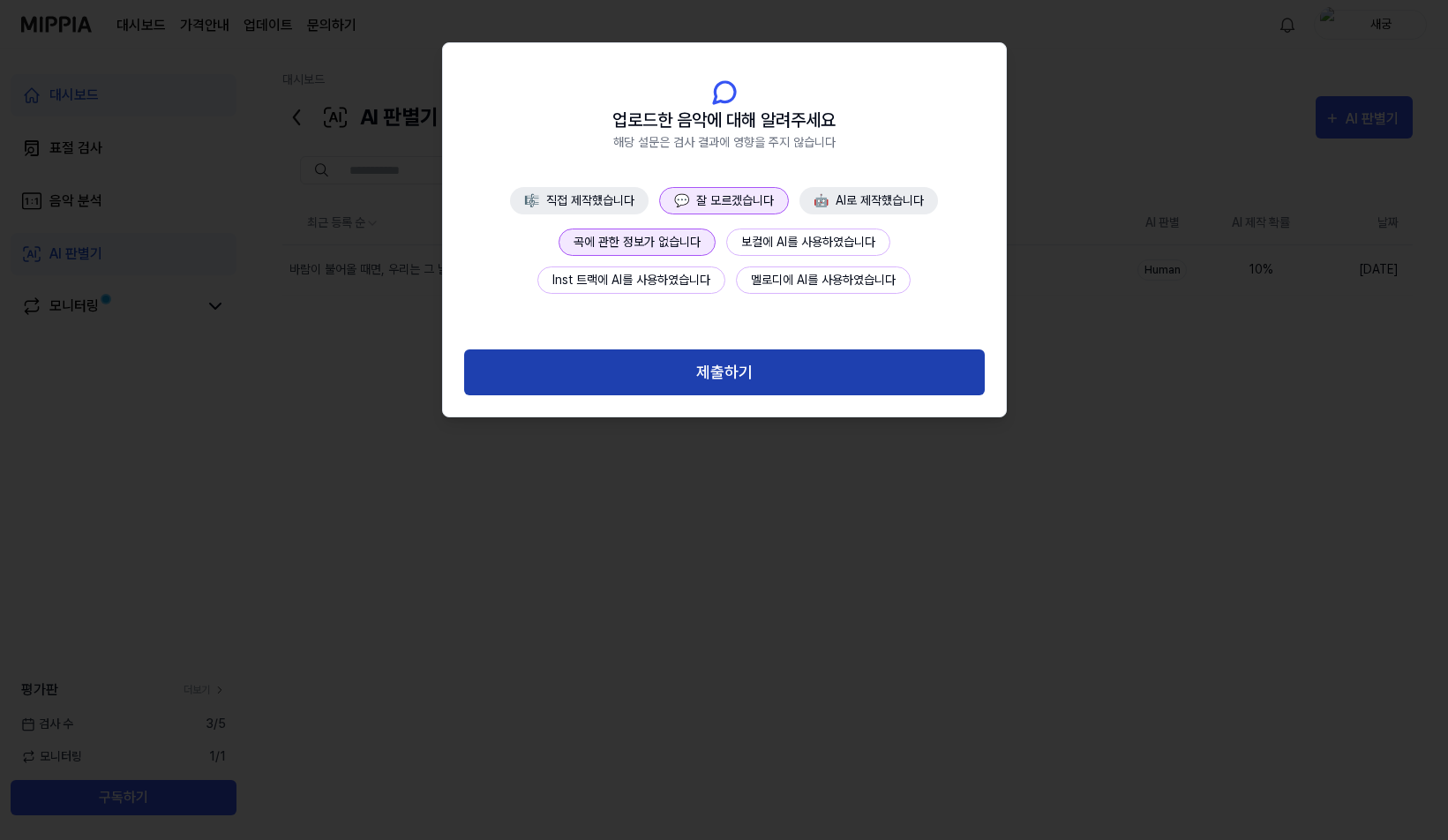
click at [765, 388] on button "제출하기" at bounding box center [725, 372] width 521 height 47
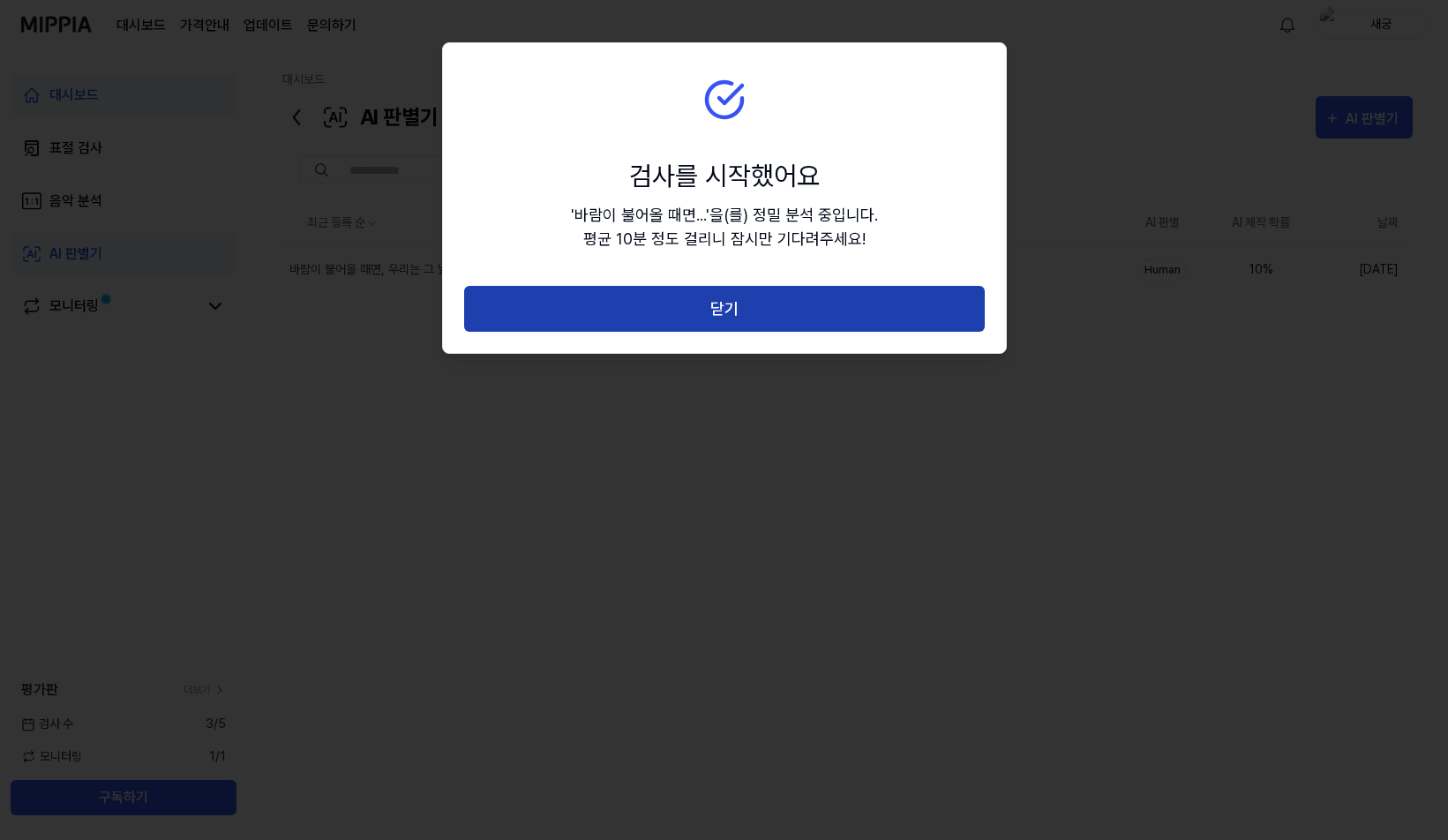
click at [759, 314] on button "닫기" at bounding box center [725, 309] width 521 height 47
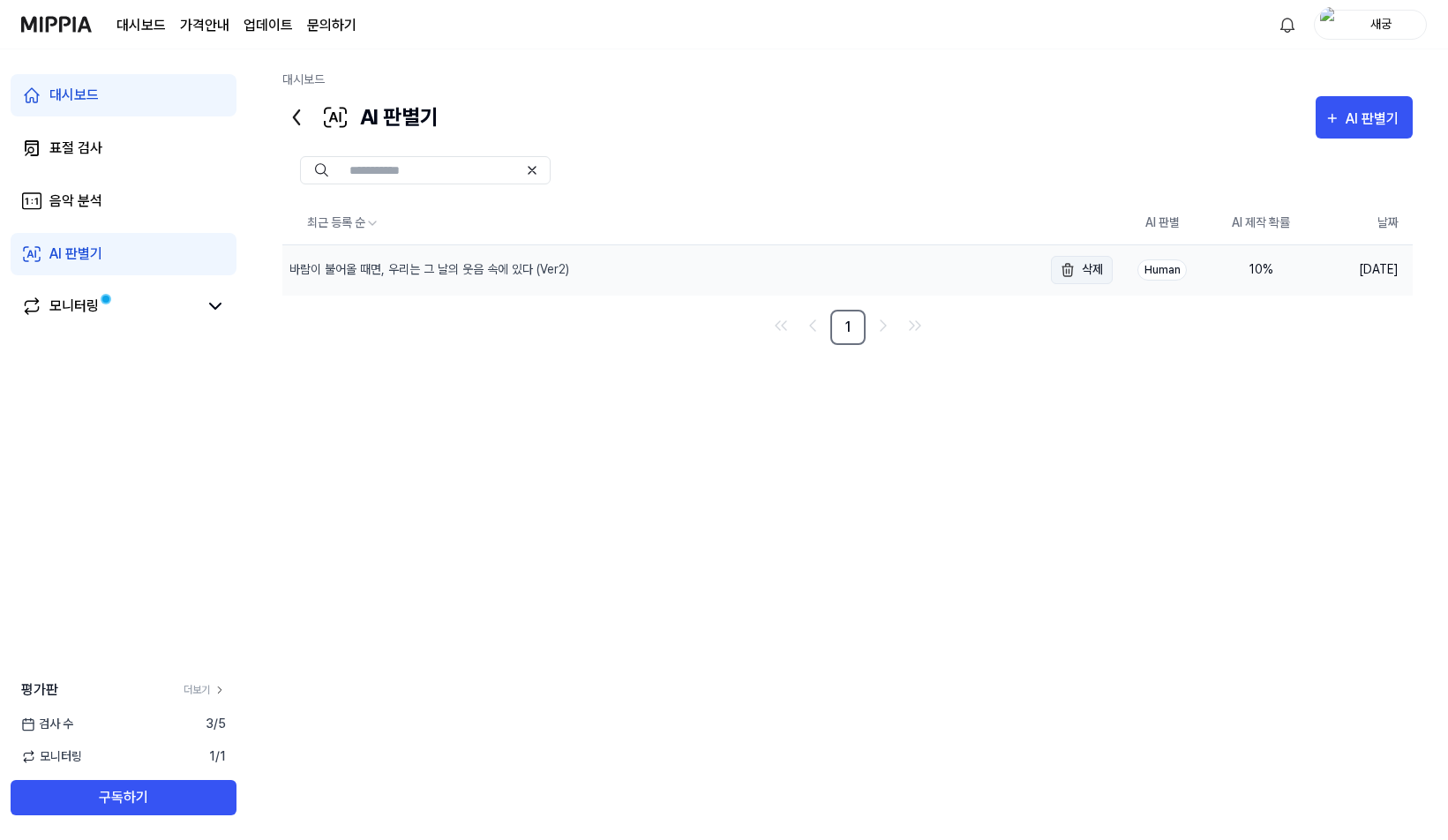
click at [1078, 271] on img "button" at bounding box center [1068, 270] width 21 height 21
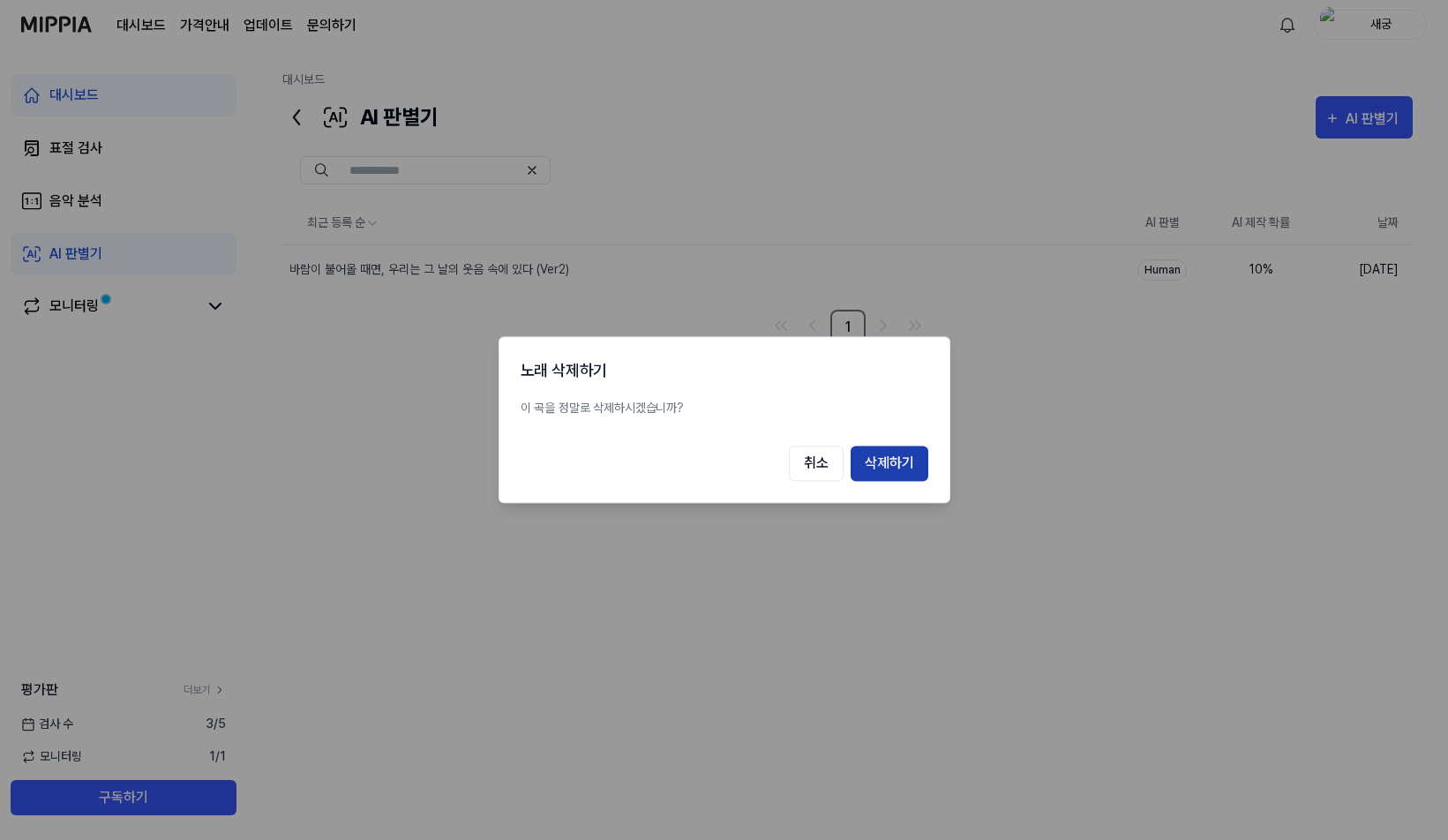
click at [921, 470] on button "삭제하기" at bounding box center [890, 464] width 78 height 35
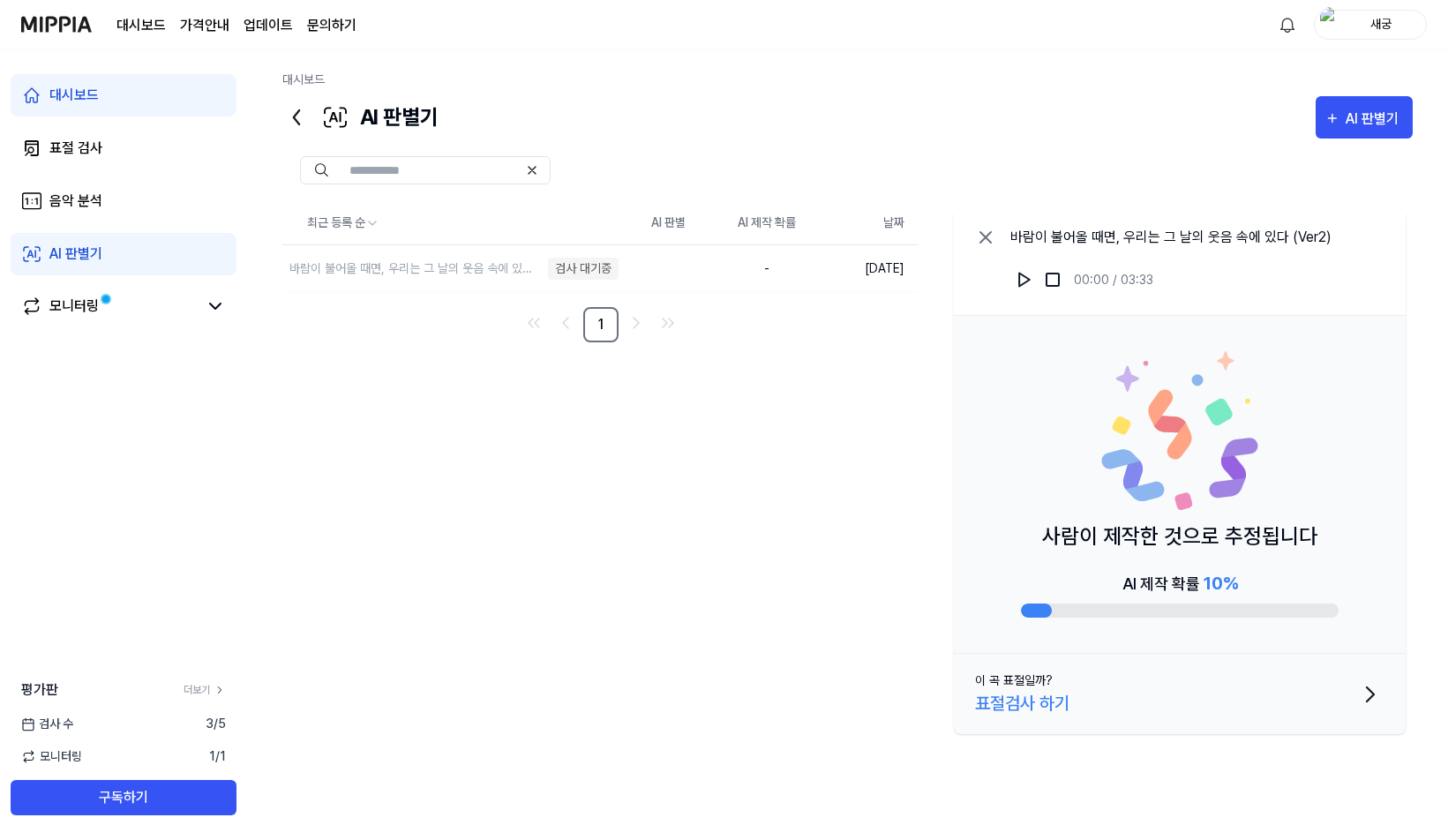
click at [988, 243] on icon at bounding box center [985, 237] width 21 height 21
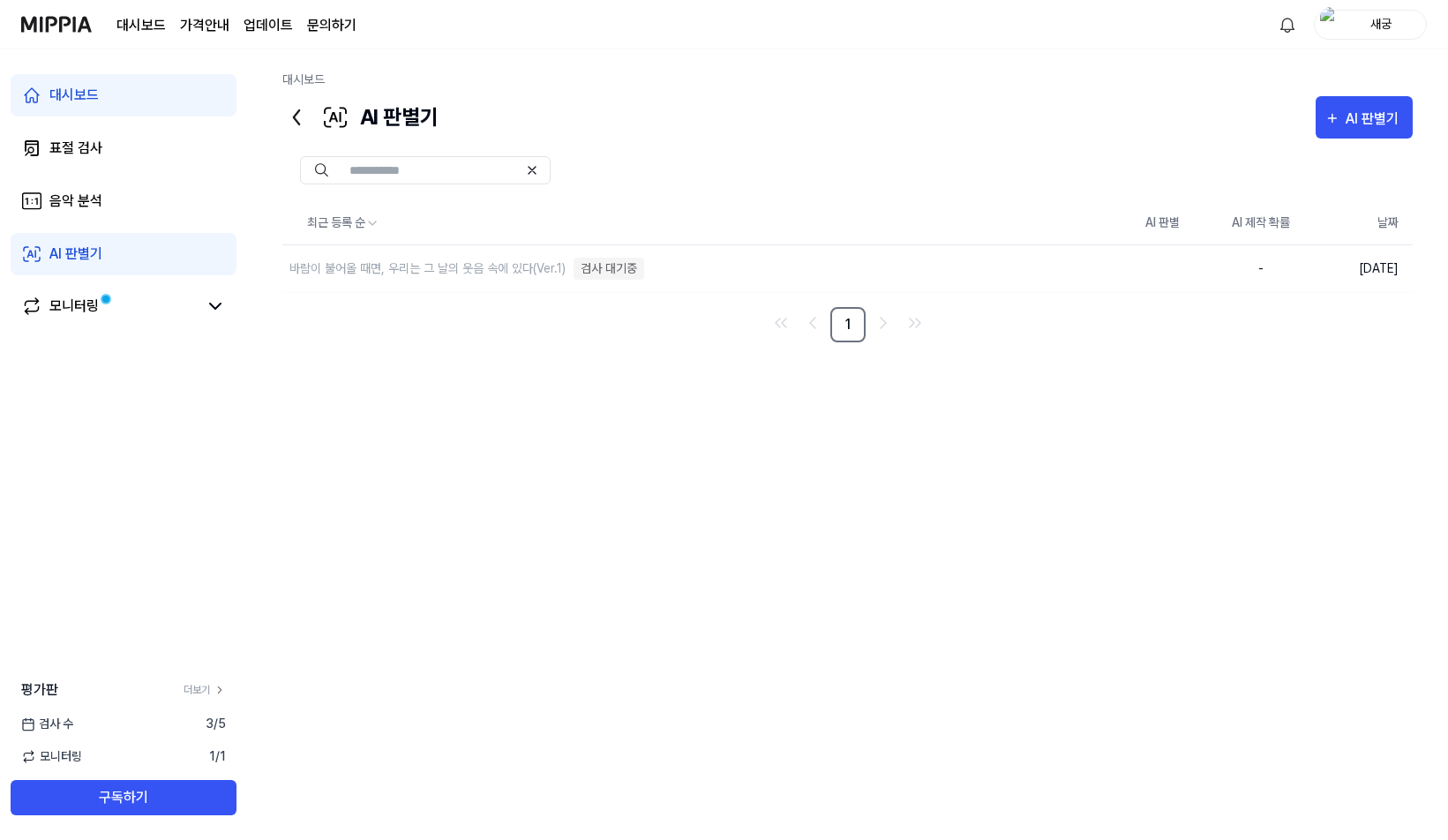
click at [294, 117] on icon at bounding box center [297, 117] width 5 height 14
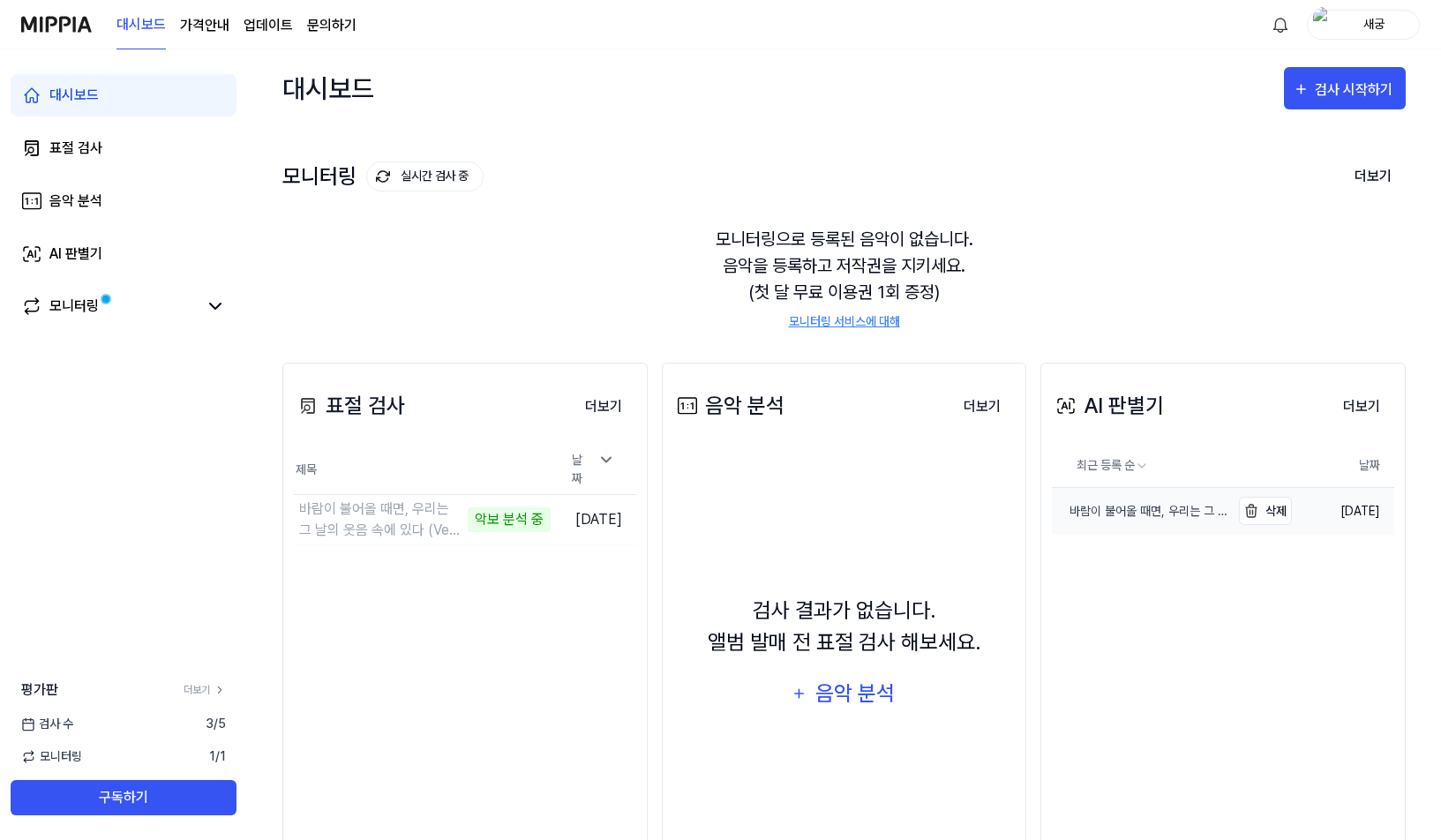
click at [1140, 520] on div "바람이 불어올 때면, 우리는 그 날의 웃음 속에 있다(Ver.1)" at bounding box center [1141, 511] width 177 height 19
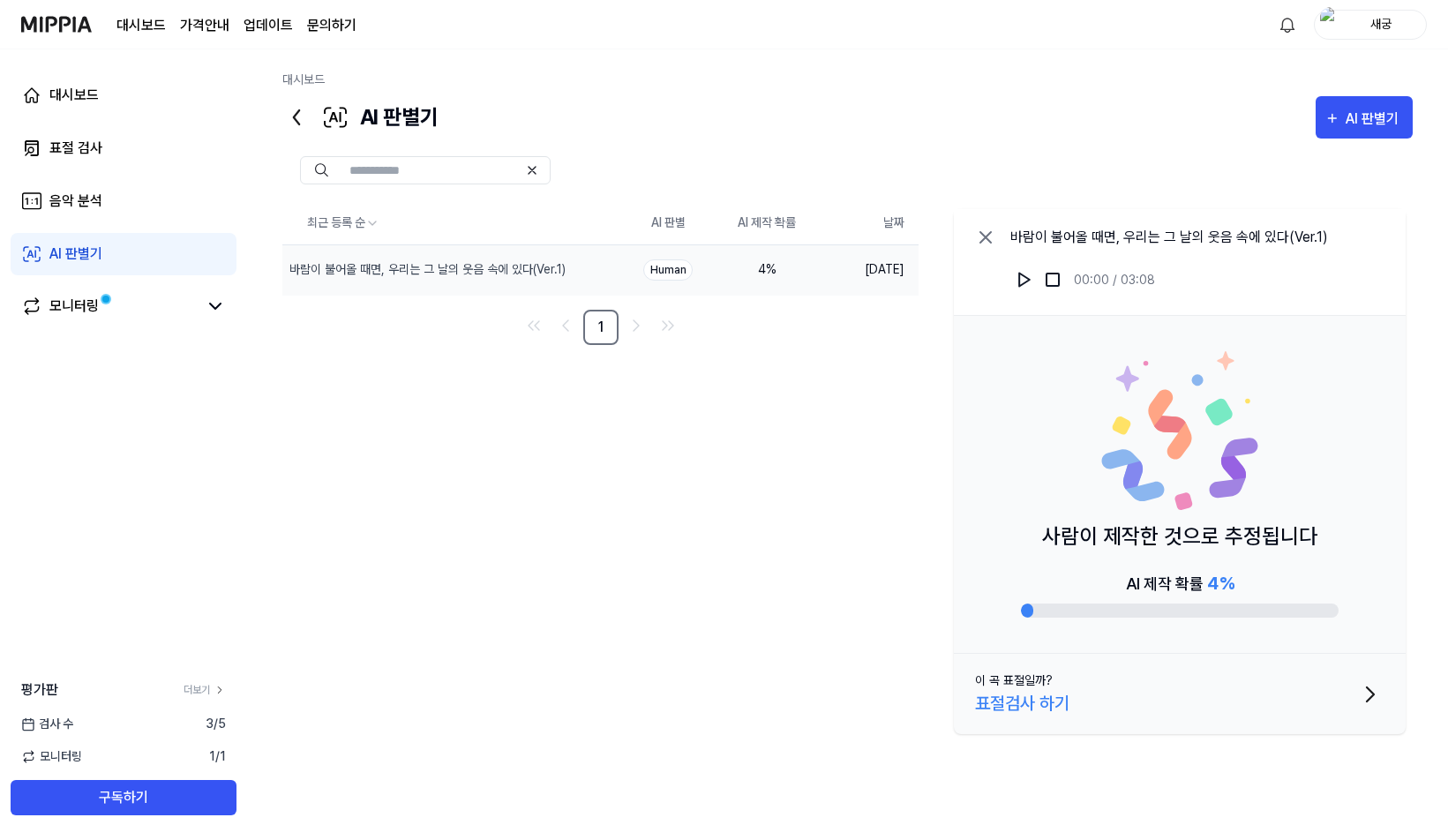
click at [418, 607] on div "최근 등록 순 AI 판별 AI 제작 확률 날짜 바람이 불어올 때면, 우리는 그 날의 웃음 속에 있다(Ver.1) 삭제 Human 4 % [DA…" at bounding box center [848, 475] width 1131 height 546
click at [292, 115] on icon at bounding box center [297, 118] width 28 height 28
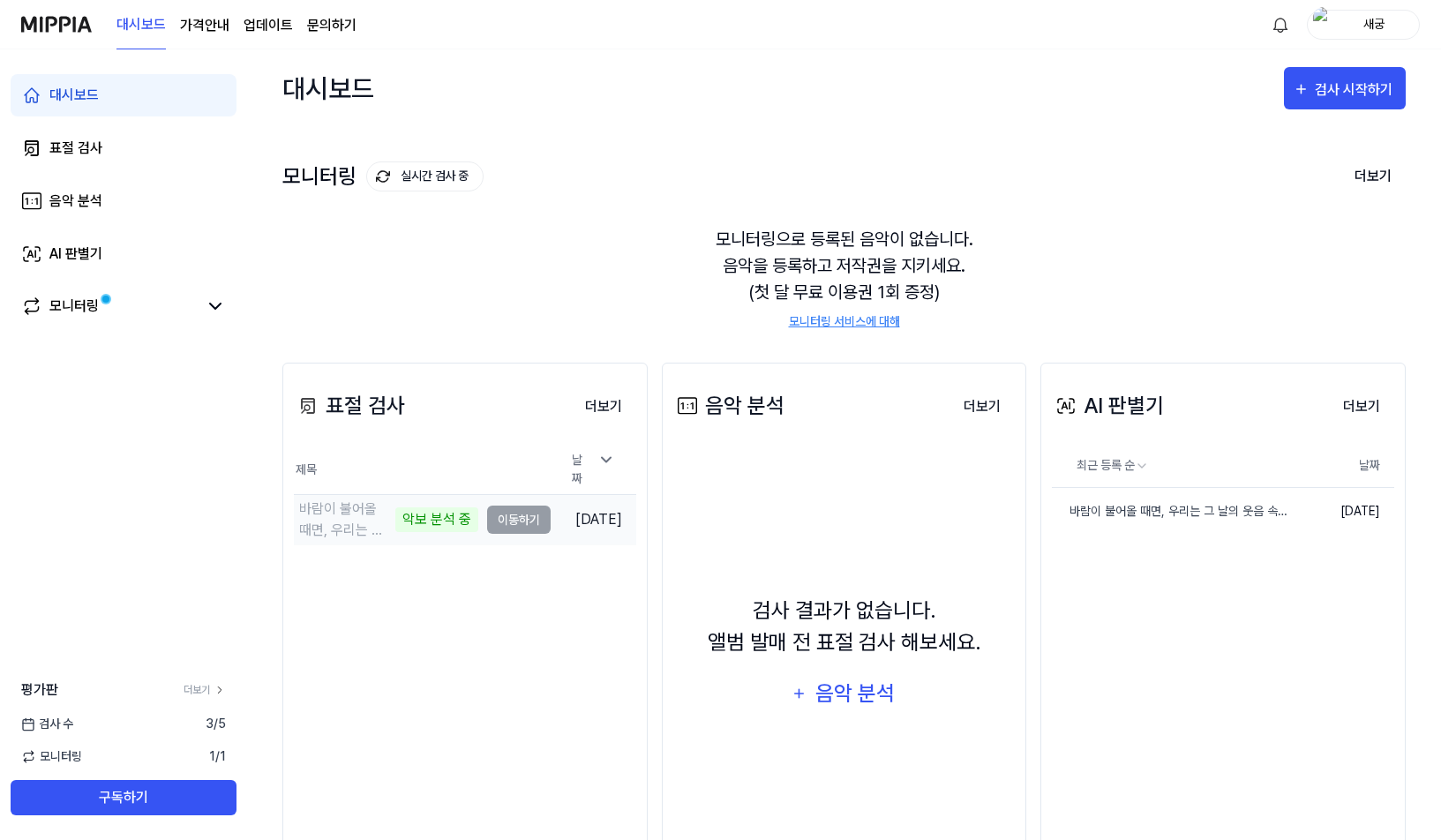
click at [377, 517] on div "바람이 불어올 때면, 우리는 그 날의 웃음 속에 있다 (Ver2) 악보 분석 중" at bounding box center [386, 520] width 184 height 43
click at [1256, 512] on img "button" at bounding box center [1251, 511] width 21 height 21
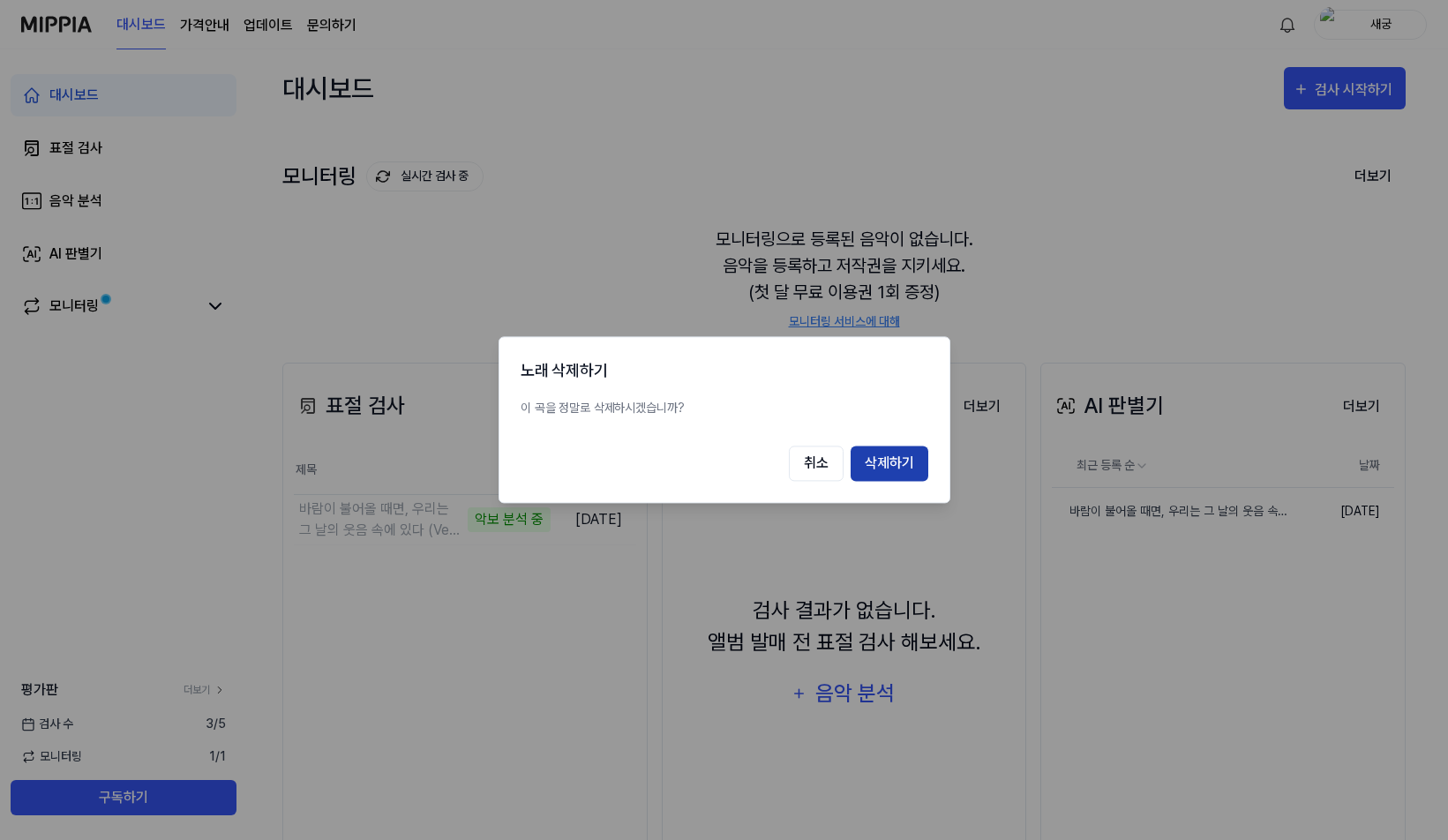
click at [877, 454] on button "삭제하기" at bounding box center [890, 464] width 78 height 35
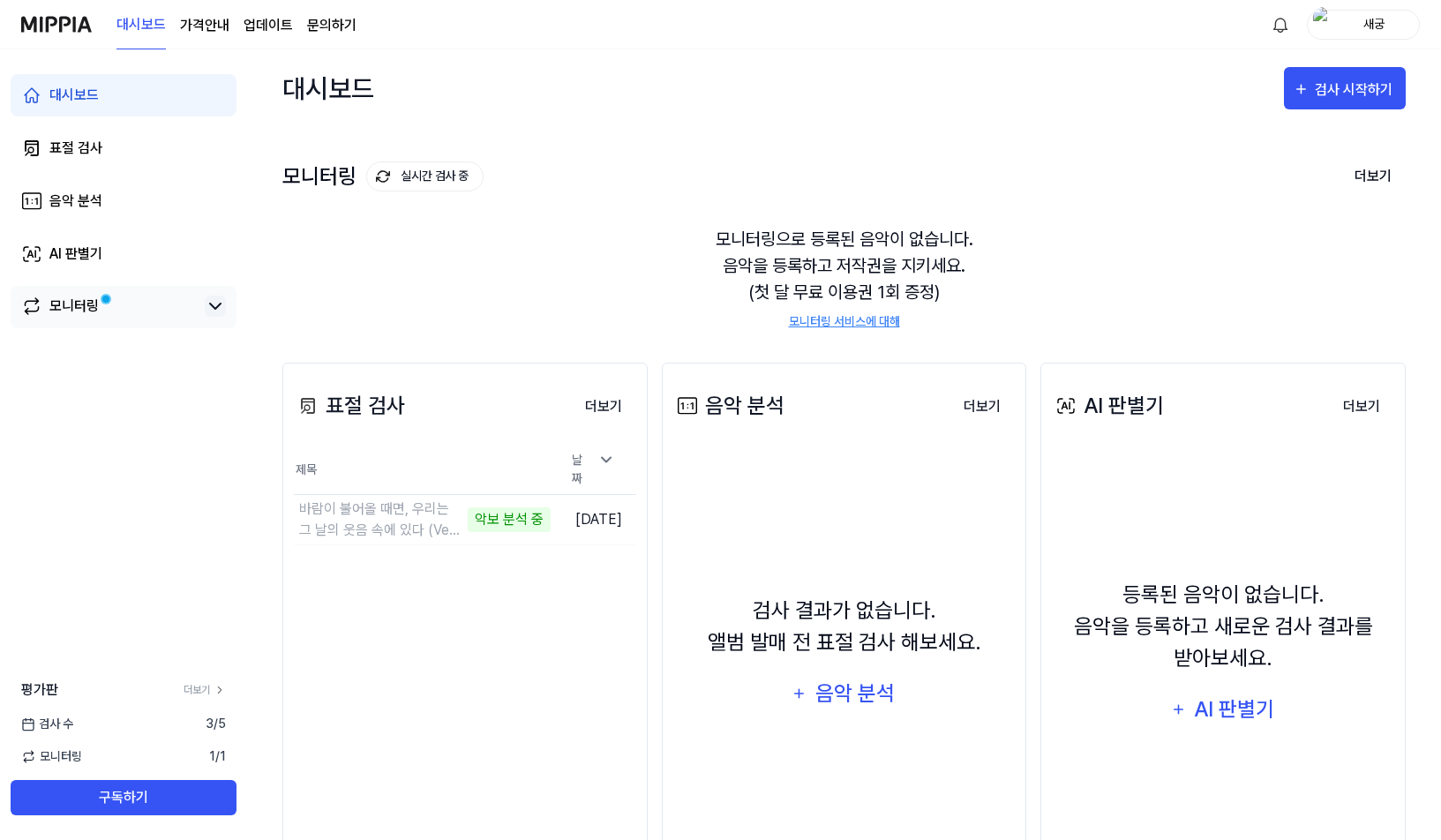
click at [221, 315] on icon at bounding box center [215, 307] width 21 height 21
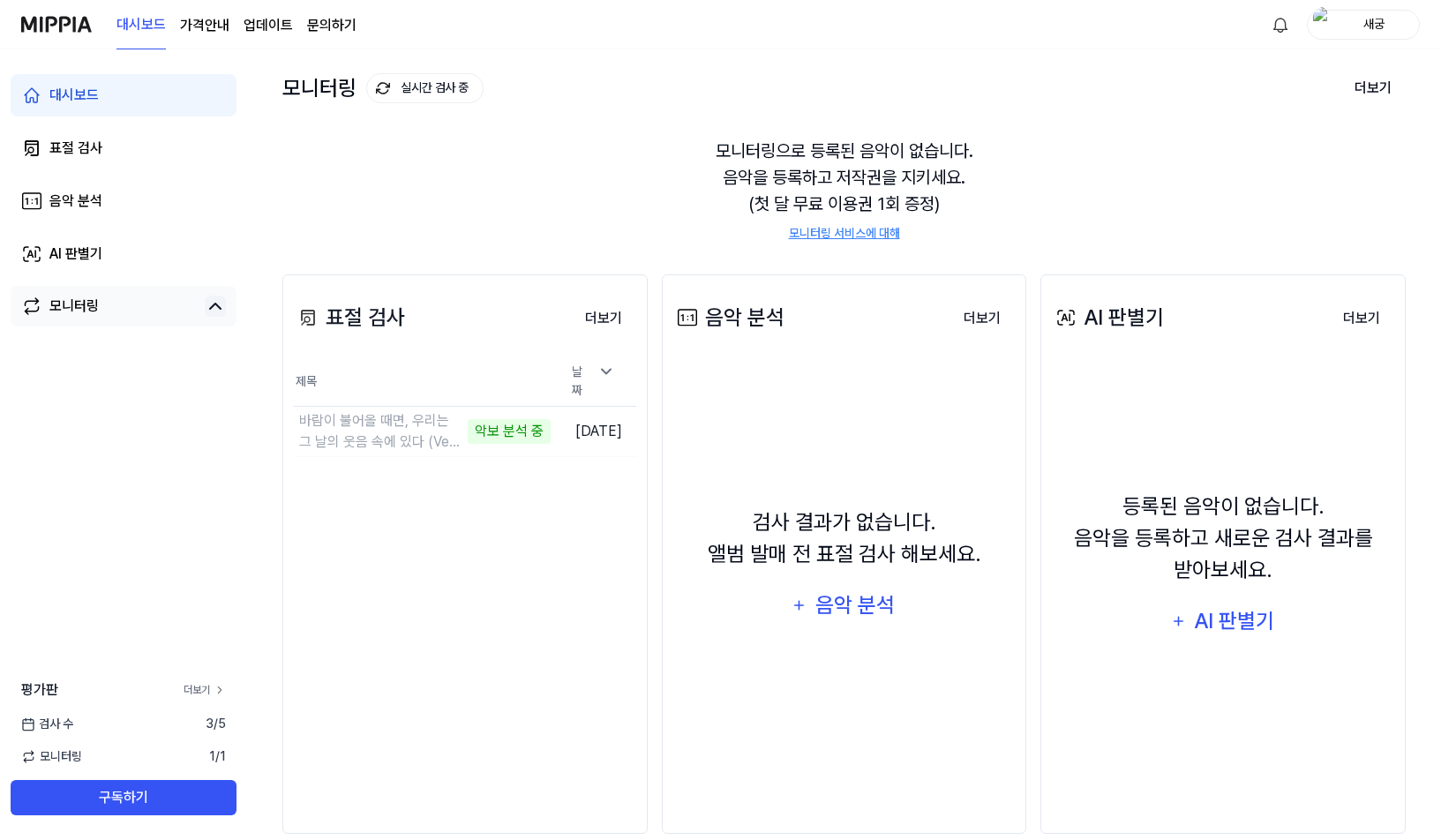
click at [213, 691] on link "더보기" at bounding box center [205, 690] width 43 height 16
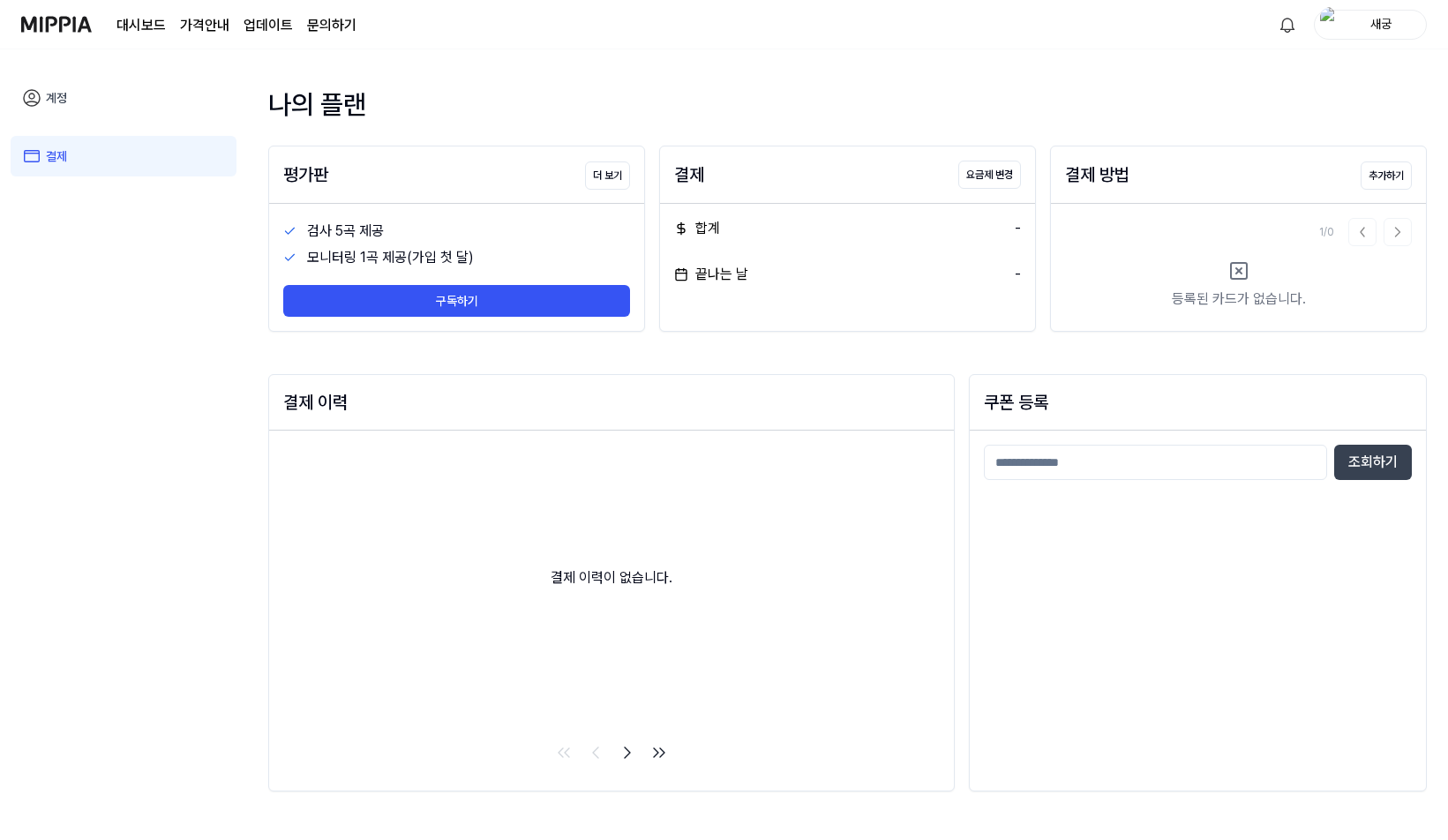
click at [81, 95] on link "계정" at bounding box center [123, 98] width 226 height 41
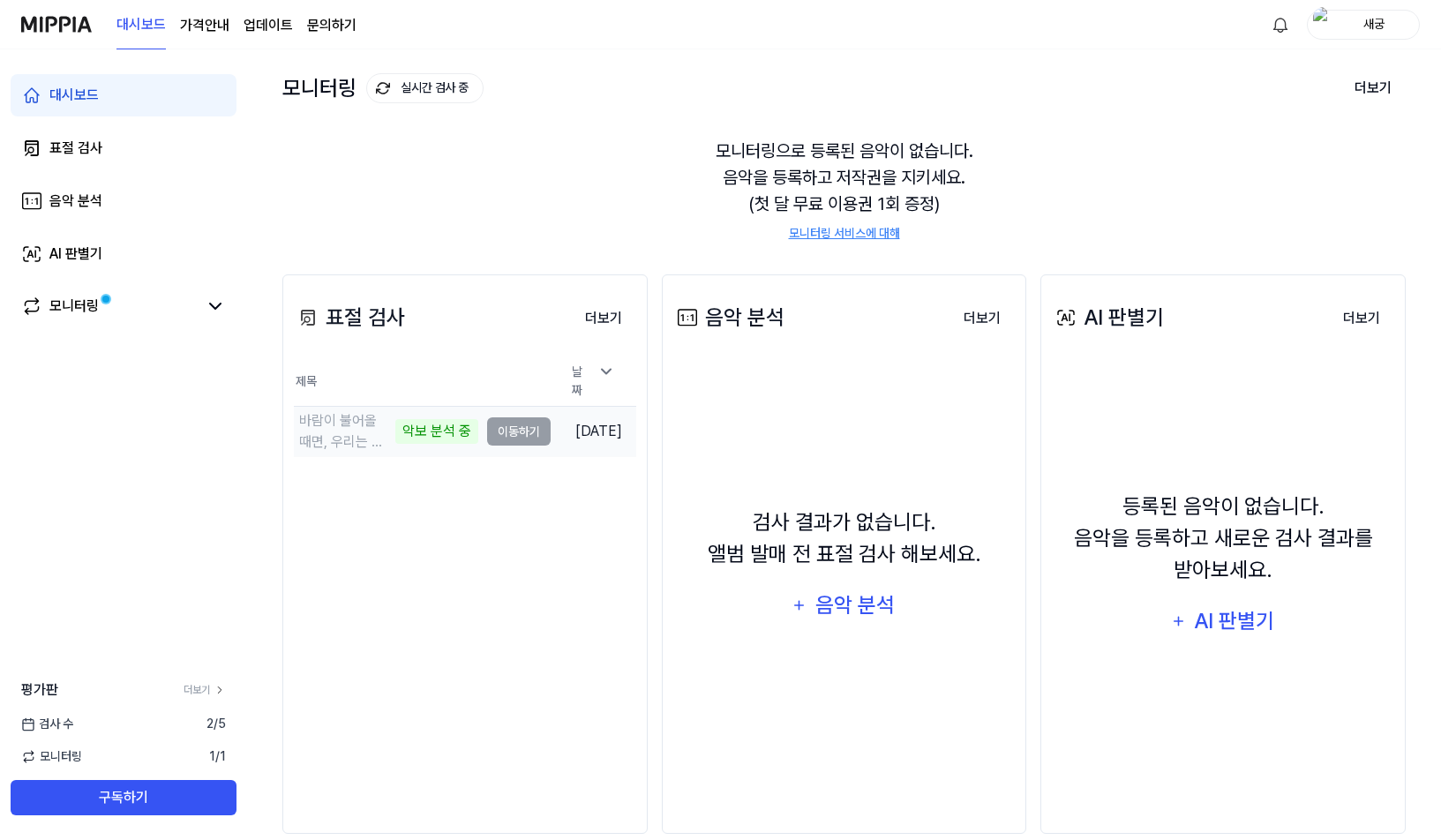
click at [509, 428] on td "바람이 불어올 때면, 우리는 그 날의 웃음 속에 있다 (Ver2) 악보 분석 중 이동하기" at bounding box center [423, 432] width 257 height 50
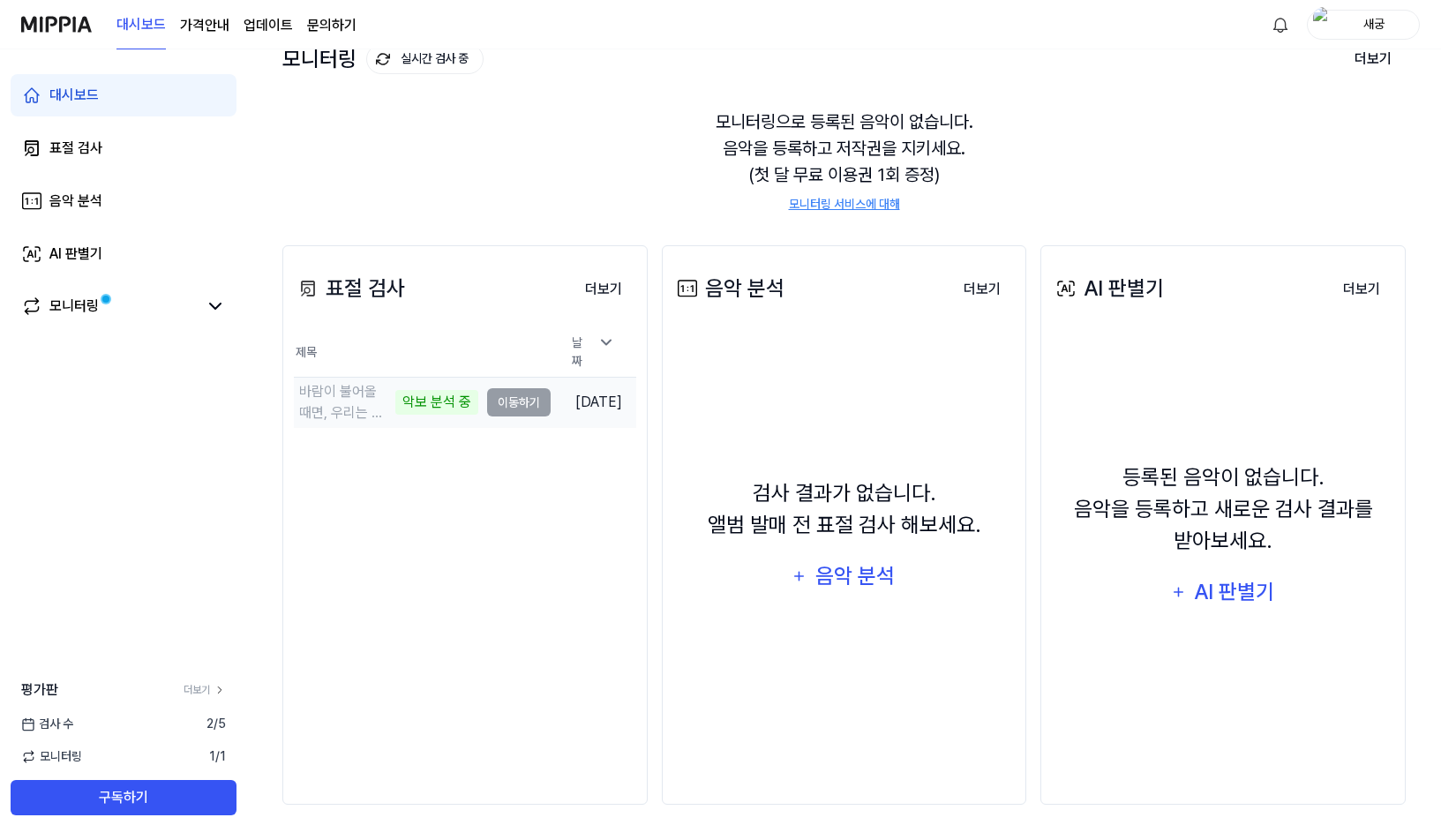
scroll to position [0, 0]
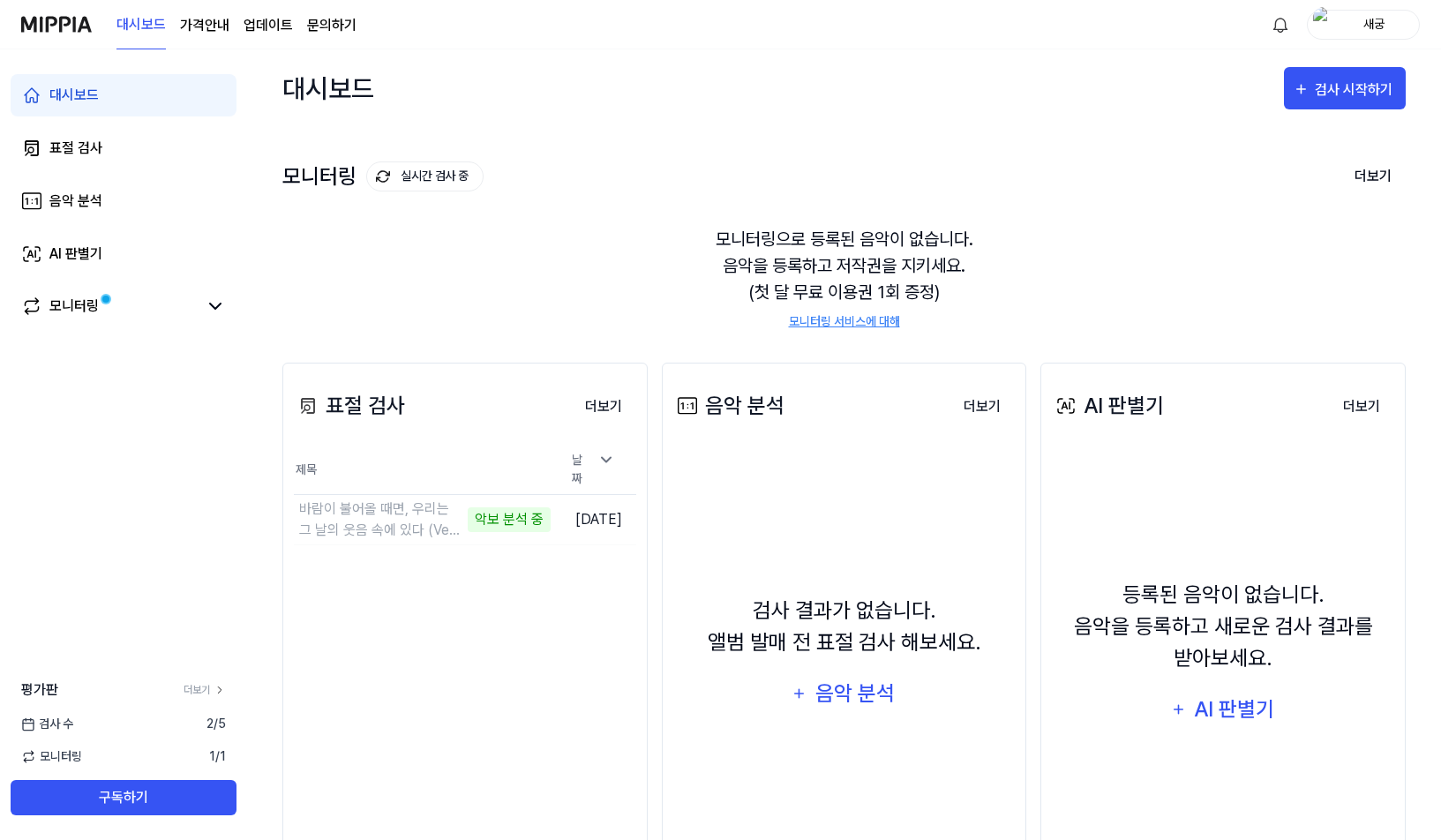
click at [507, 634] on div "표절 검사 더보기 표절 검사 제목 날짜 바람이 불어올 때면, 우리는 그 날의 웃음 속에 있다 (Ver2) 악보 분석 중 이동하기 [DATE] …" at bounding box center [465, 642] width 365 height 559
click at [391, 324] on div "모니터링으로 등록된 음악이 없습니다. 음악을 등록하고 저작권을 지키세요. (첫 달 무료 이용권 1회 증정) 모니터링 서비스에 대해" at bounding box center [845, 278] width 1124 height 147
click at [180, 544] on div "대시보드 표절 검사 음악 분석 AI 판별기 모니터링 평가판 더보기 검사 [DATE] 모니터링 1 / 1 구독하기" at bounding box center [123, 445] width 247 height 790
drag, startPoint x: 386, startPoint y: 634, endPoint x: 390, endPoint y: 624, distance: 10.8
click at [386, 634] on div "표절 검사 더보기 표절 검사 제목 날짜 바람이 불어올 때면, 우리는 그 날의 웃음 속에 있다 (Ver2) 0% 이동하기 [DATE] 더보기" at bounding box center [465, 642] width 365 height 559
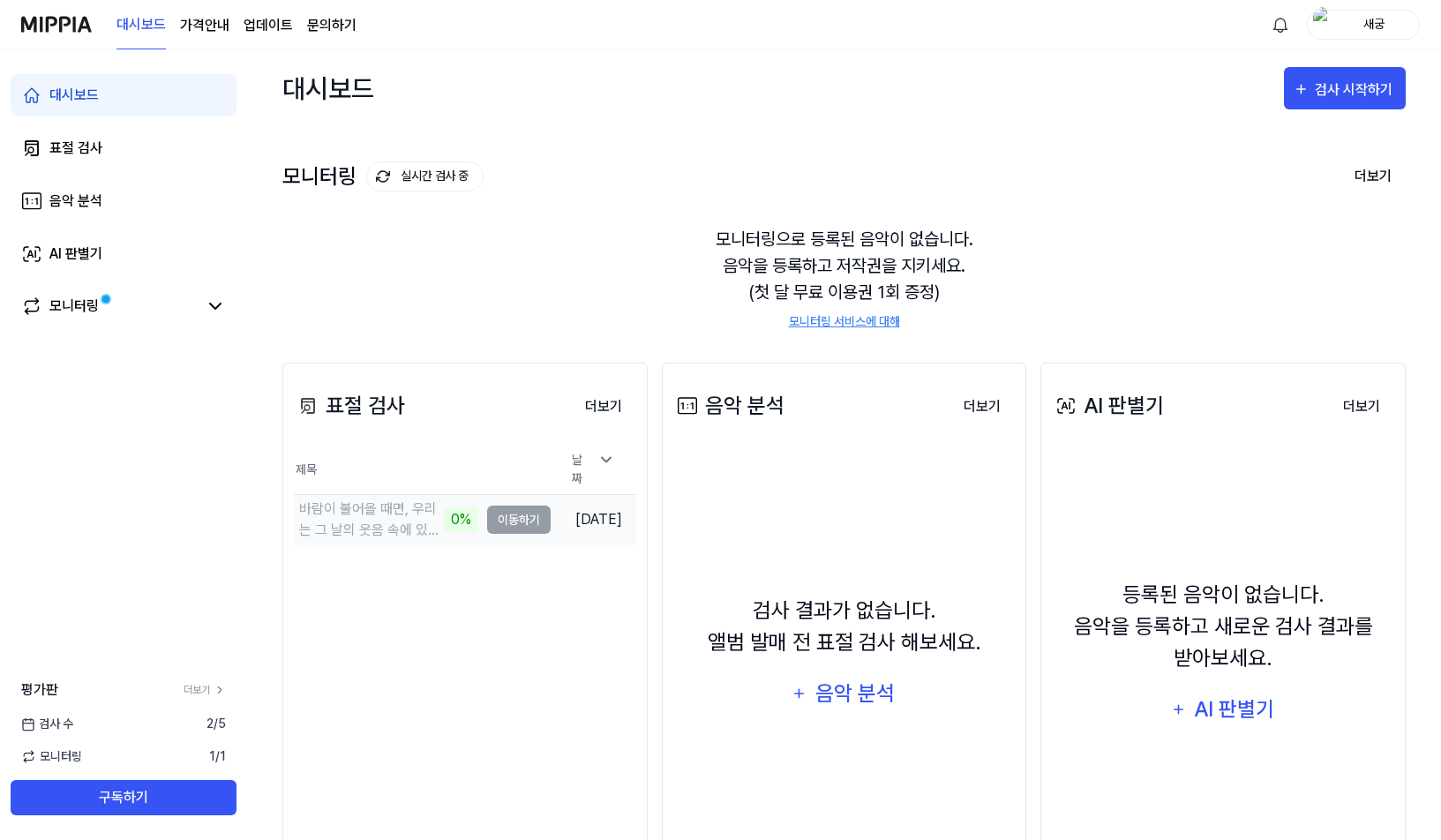
click at [483, 514] on td "바람이 불어올 때면, 우리는 그 날의 웃음 속에 있다 (Ver2) 0% 이동하기" at bounding box center [423, 520] width 257 height 50
click at [377, 511] on div "바람이 불어올 때면, 우리는 그 날의 웃음 속에 있다 (Ver2)" at bounding box center [370, 520] width 140 height 43
click at [99, 304] on span at bounding box center [105, 299] width 13 height 13
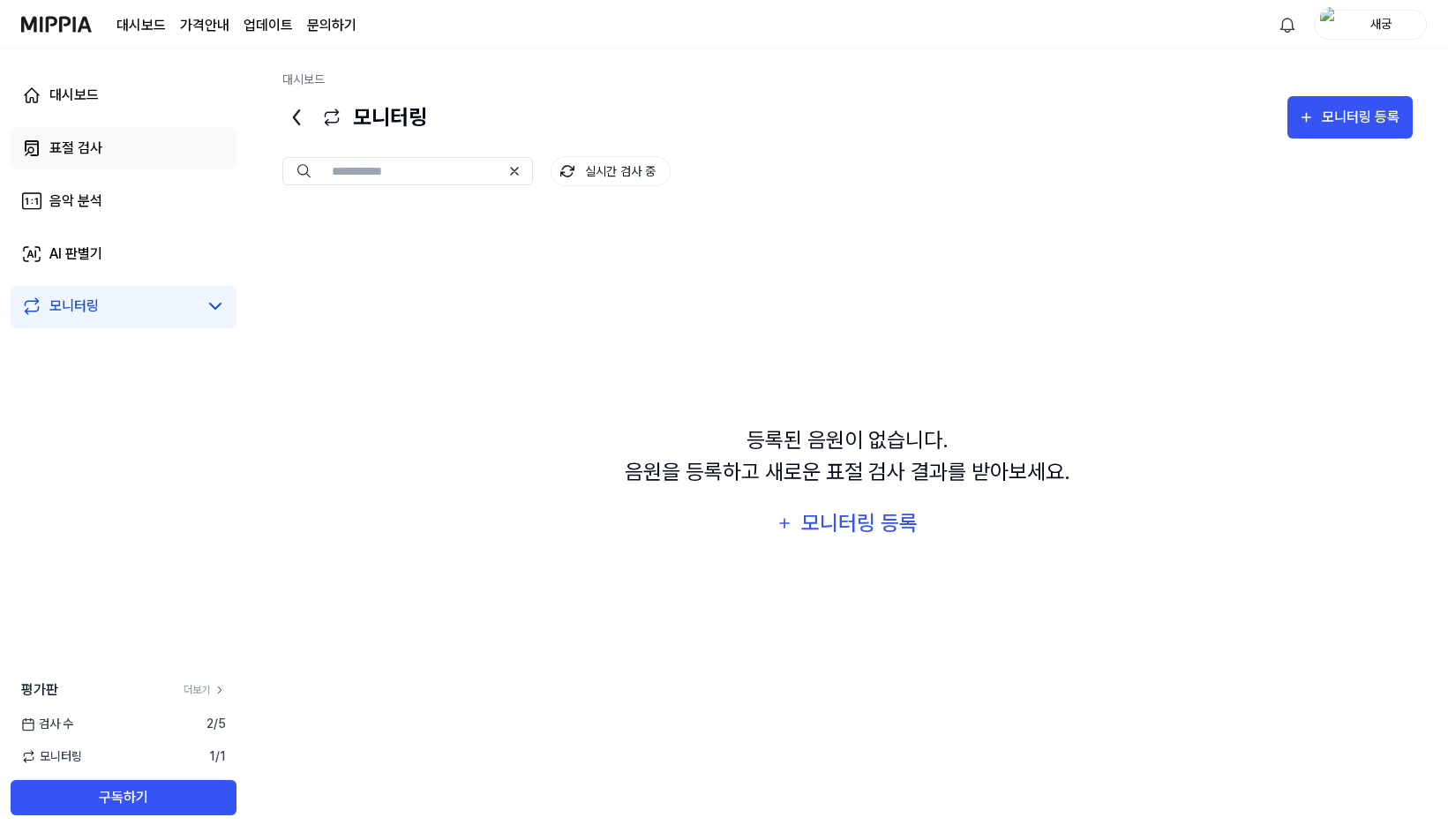
click at [122, 160] on link "표절 검사" at bounding box center [123, 148] width 226 height 43
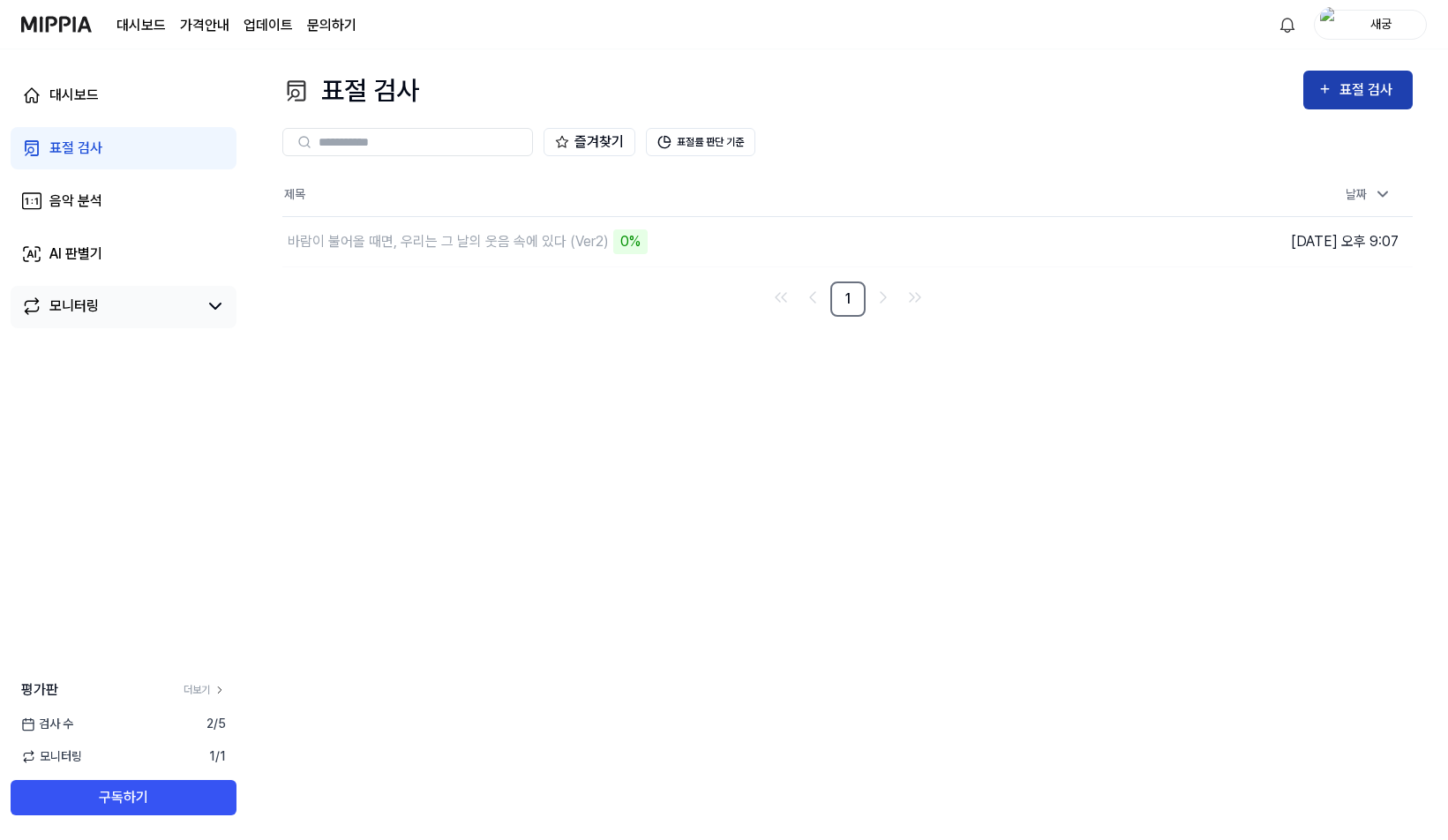
click at [1327, 97] on icon "button" at bounding box center [1325, 89] width 15 height 21
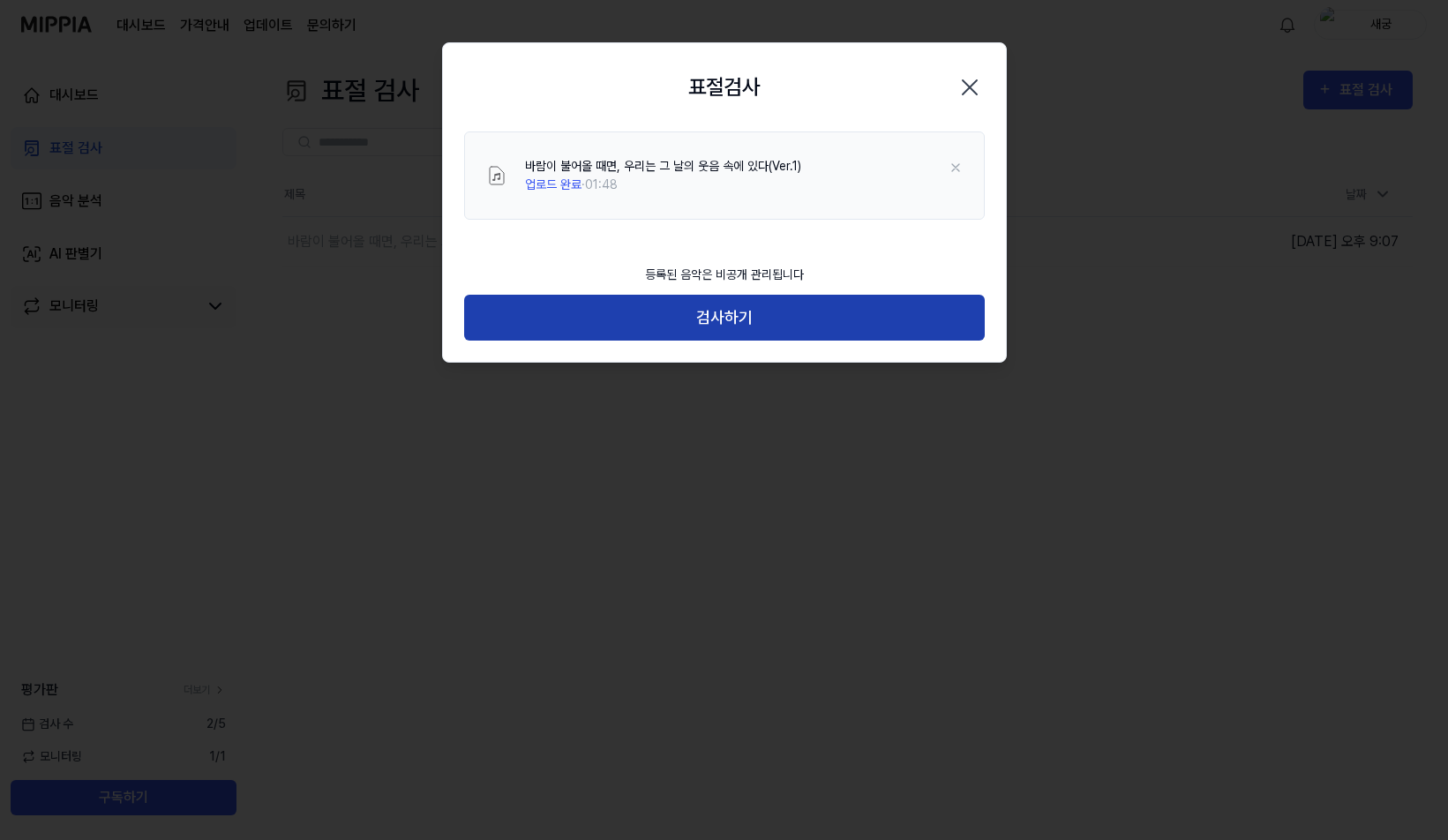
click at [719, 333] on button "검사하기" at bounding box center [725, 318] width 521 height 47
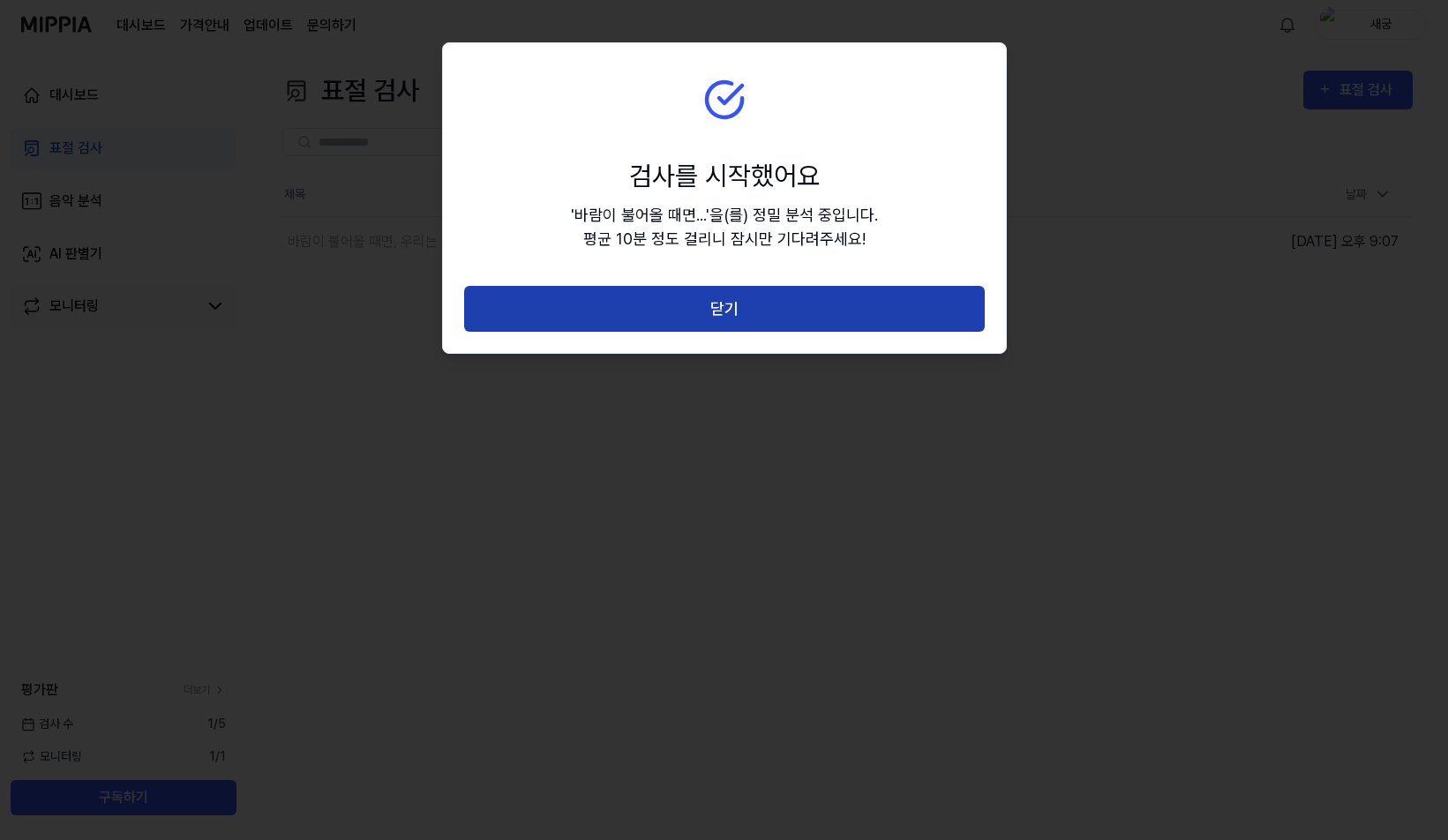
click at [754, 324] on button "닫기" at bounding box center [725, 309] width 521 height 47
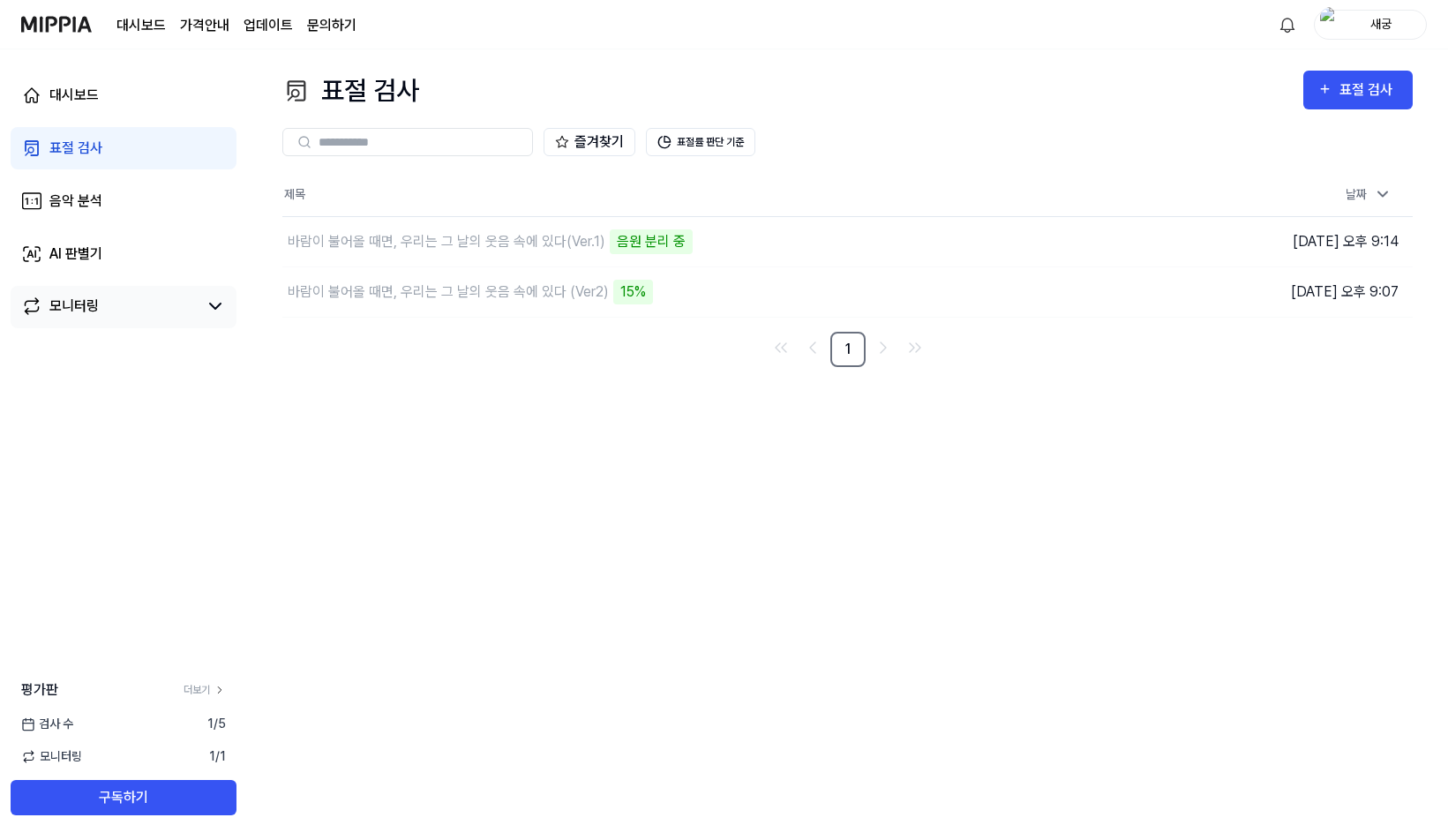
click at [433, 499] on div "표절 검사 표절 검사 표절 검사 음악 분석 AI 판별기 즐겨찾기 표절률 판단 기준 제목 날짜 바람이 불어올 때면, 우리는 그 날의 웃음 속에 …" at bounding box center [847, 445] width 1201 height 790
drag, startPoint x: 632, startPoint y: 513, endPoint x: 553, endPoint y: 520, distance: 79.3
click at [626, 517] on div "표절 검사 표절 검사 표절 검사 음악 분석 AI 판별기 즐겨찾기 표절률 판단 기준 제목 날짜 바람이 불어올 때면, 우리는 그 날의 웃음 속에 …" at bounding box center [847, 445] width 1201 height 790
click at [826, 476] on div "표절 검사 표절 검사 표절 검사 음악 분석 AI 판별기 즐겨찾기 표절률 판단 기준 제목 날짜 바람이 불어올 때면, 우리는 그 날의 웃음 속에 …" at bounding box center [847, 445] width 1201 height 790
click at [1306, 533] on div "표절 검사 표절 검사 표절 검사 음악 분석 AI 판별기 즐겨찾기 표절률 판단 기준 제목 날짜 바람이 불어올 때면, 우리는 그 날의 웃음 속에 …" at bounding box center [847, 445] width 1201 height 790
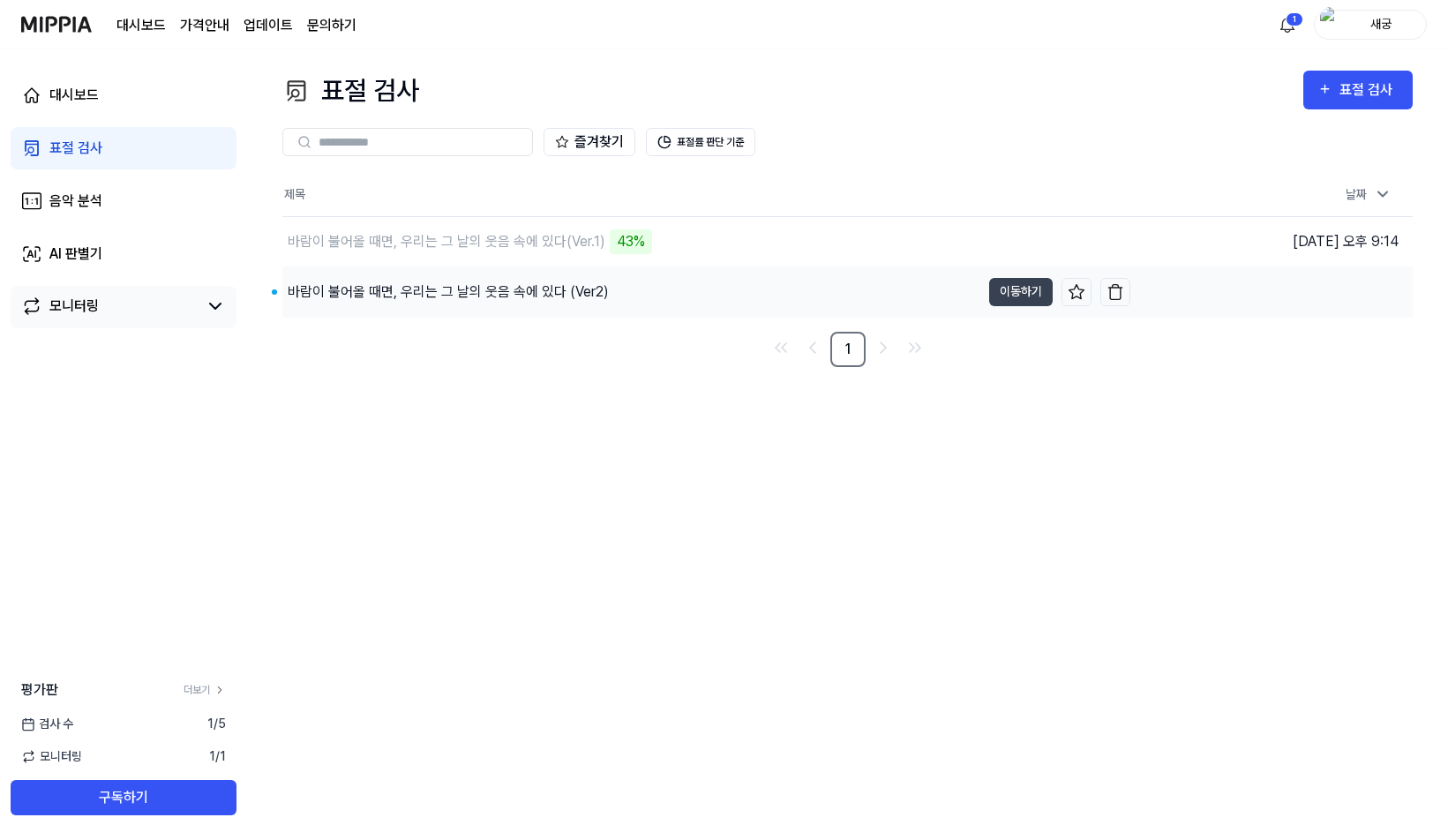
click at [533, 292] on div "바람이 불어올 때면, 우리는 그 날의 웃음 속에 있다 (Ver2)" at bounding box center [448, 292] width 321 height 21
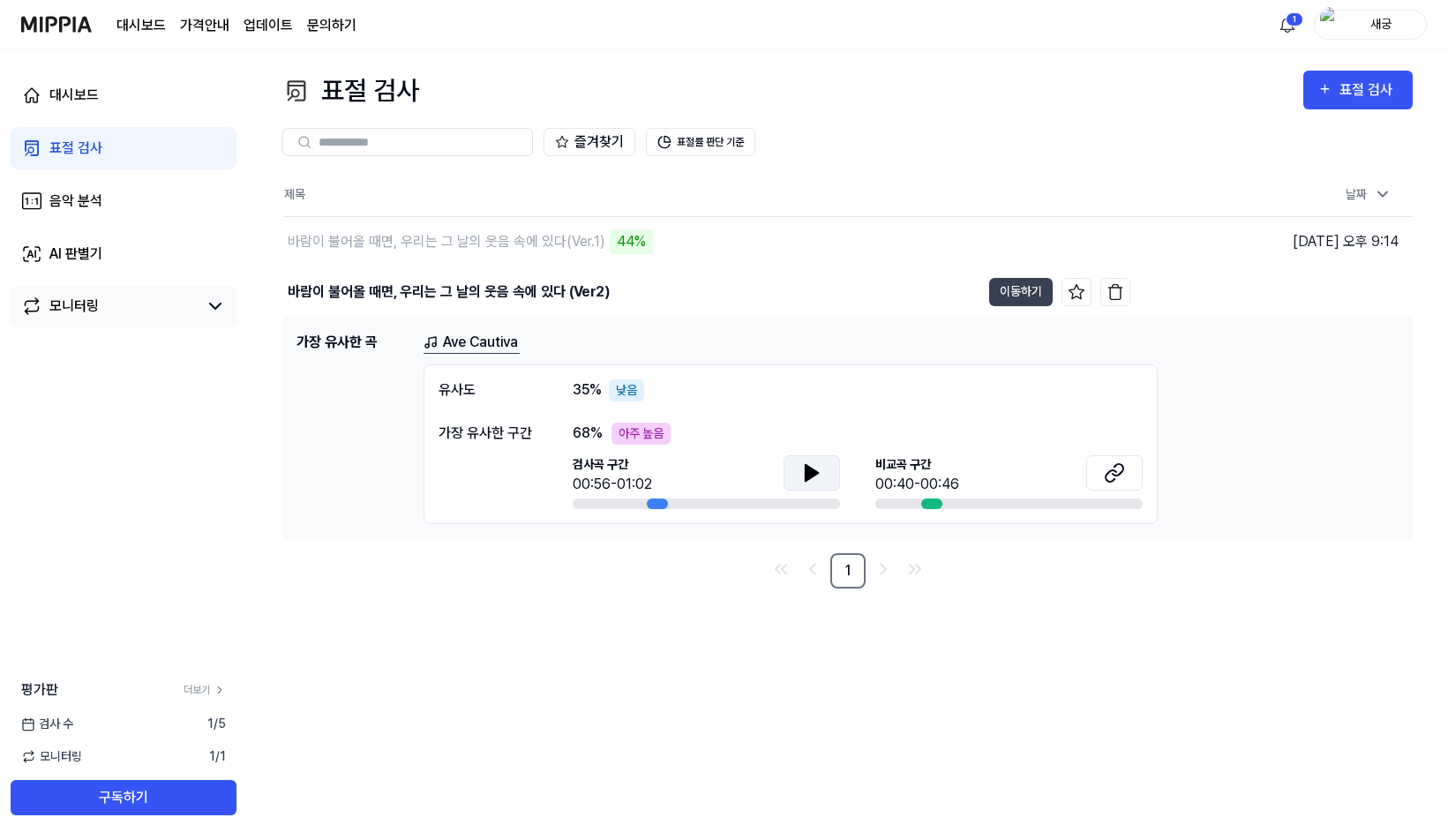
click at [811, 466] on icon at bounding box center [812, 473] width 21 height 21
click at [1123, 483] on icon at bounding box center [1115, 473] width 21 height 21
click at [720, 595] on div "표절 검사 표절 검사 표절 검사 음악 분석 AI 판별기 즐겨찾기 표절률 판단 기준 제목 날짜 바람이 불어올 때면, 우리는 그 날의 웃음 속에 …" at bounding box center [847, 445] width 1201 height 790
click at [817, 471] on icon at bounding box center [812, 473] width 12 height 16
click at [821, 482] on icon at bounding box center [812, 473] width 21 height 21
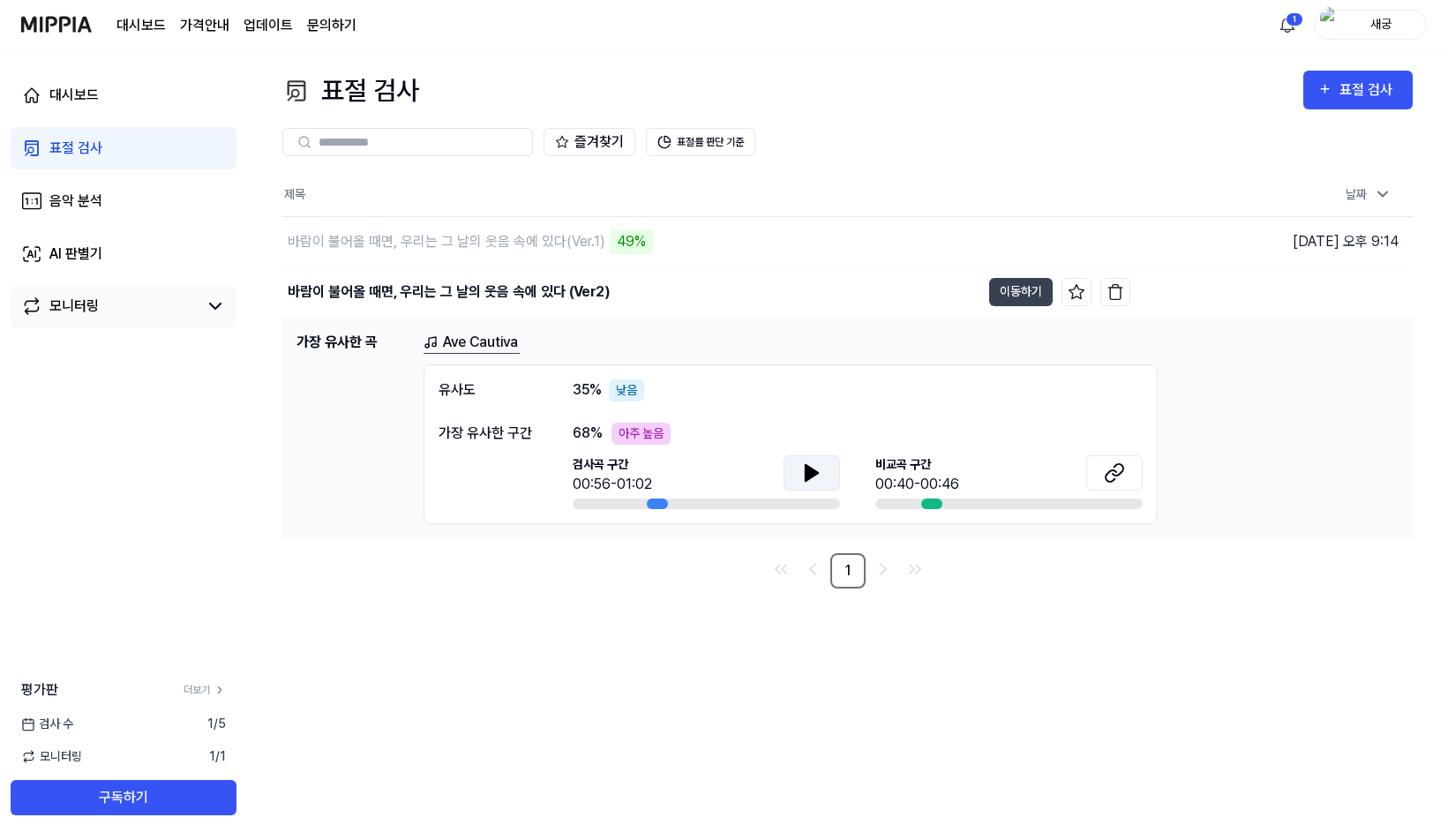
click at [759, 587] on nav "1" at bounding box center [848, 571] width 1131 height 35
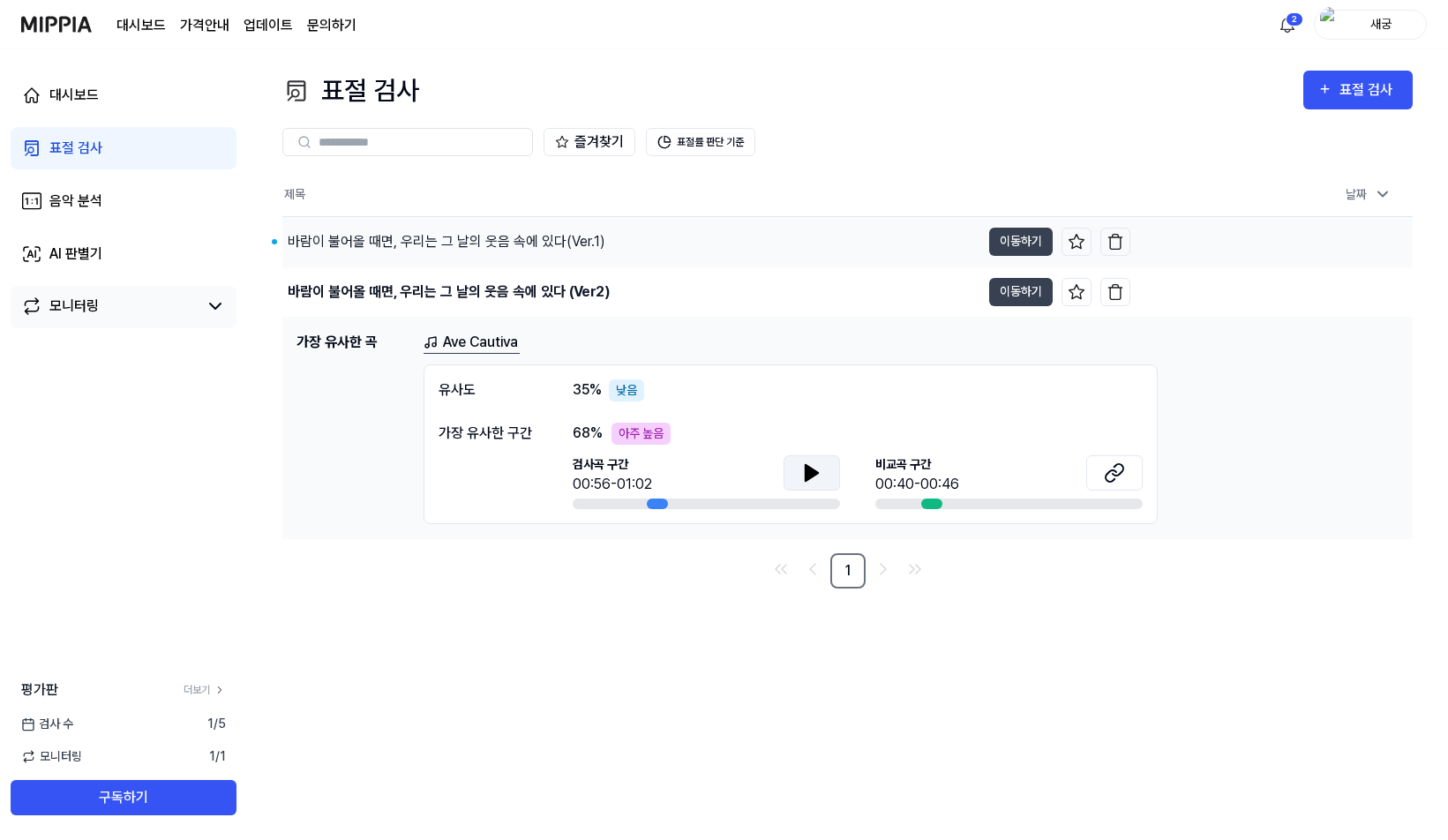
click at [520, 237] on div "바람이 불어올 때면, 우리는 그 날의 웃음 속에 있다(Ver.1)" at bounding box center [447, 242] width 318 height 21
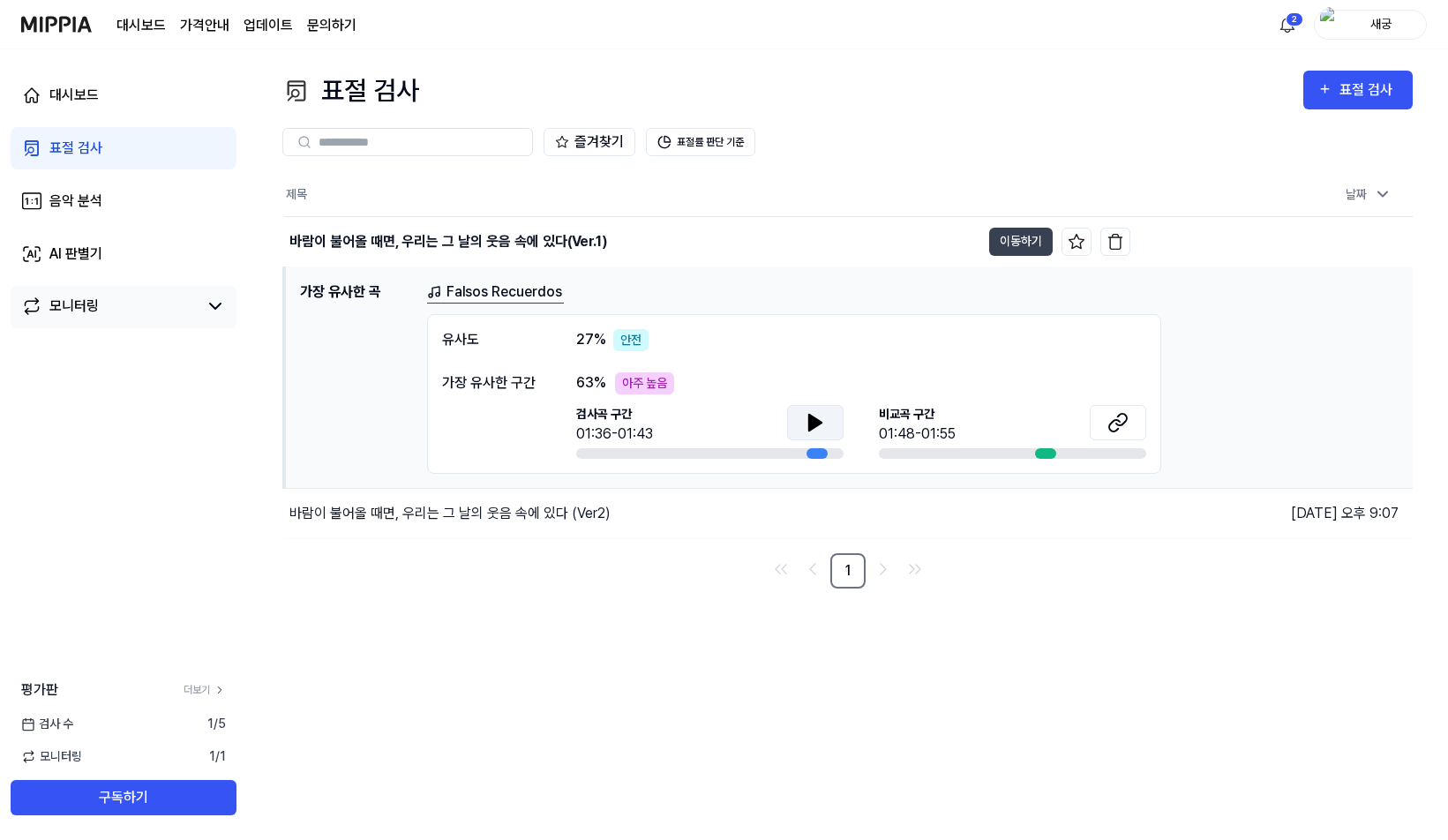
click at [819, 423] on icon at bounding box center [815, 423] width 12 height 16
click at [1109, 423] on icon at bounding box center [1118, 423] width 21 height 21
click at [400, 516] on div "바람이 불어올 때면, 우리는 그 날의 웃음 속에 있다 (Ver2)" at bounding box center [450, 514] width 321 height 21
